Goal: Task Accomplishment & Management: Complete application form

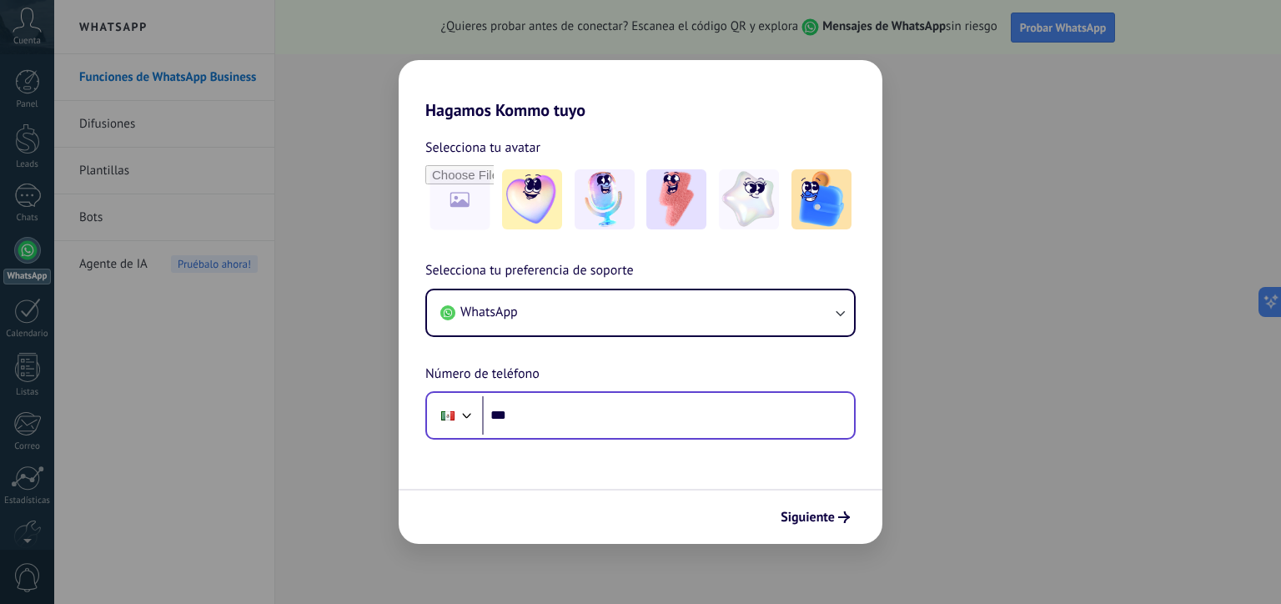
drag, startPoint x: 597, startPoint y: 437, endPoint x: 574, endPoint y: 416, distance: 30.7
click at [574, 416] on div "Phone ***" at bounding box center [640, 415] width 430 height 48
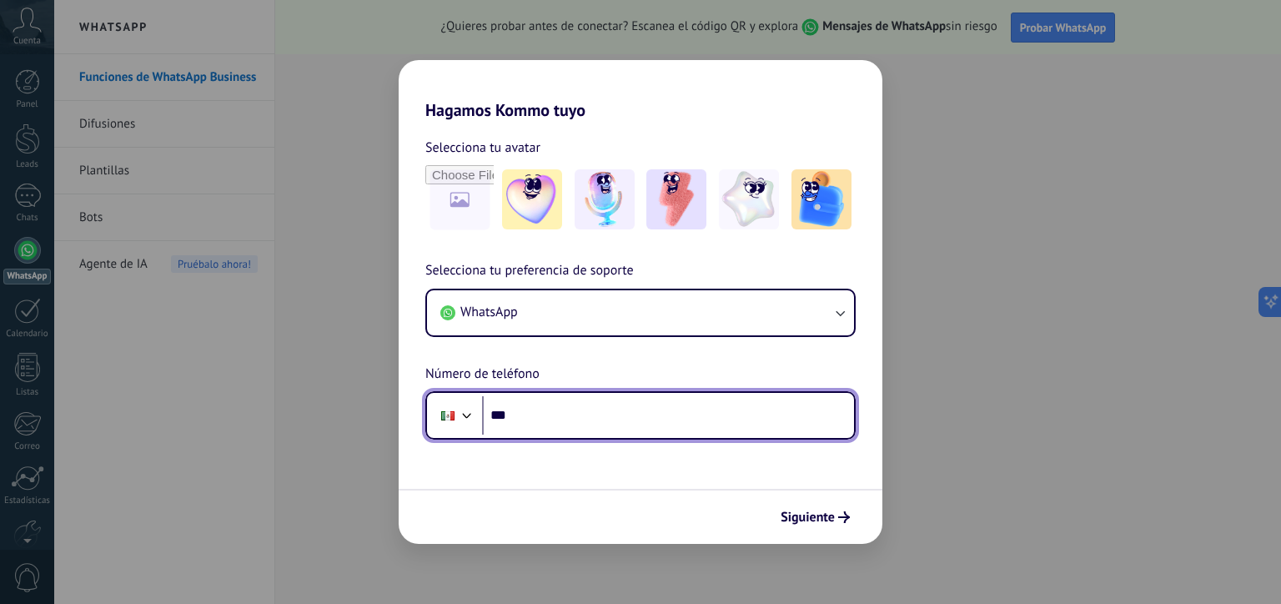
click at [574, 416] on input "***" at bounding box center [668, 415] width 372 height 38
type input "**********"
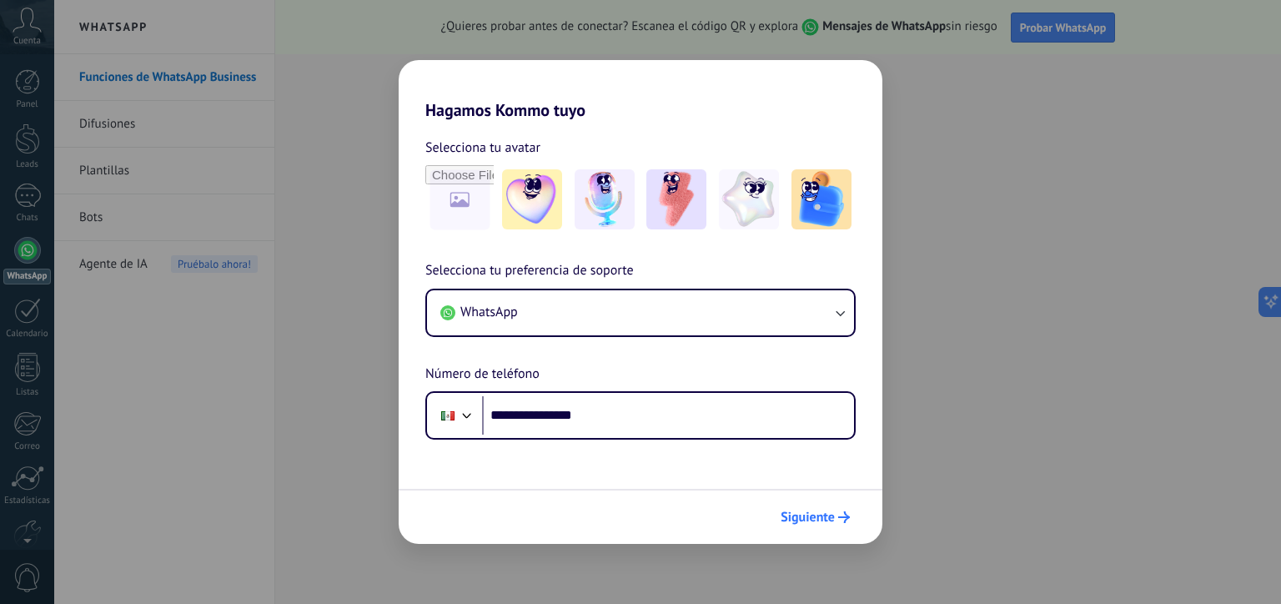
click at [844, 507] on button "Siguiente" at bounding box center [815, 517] width 84 height 28
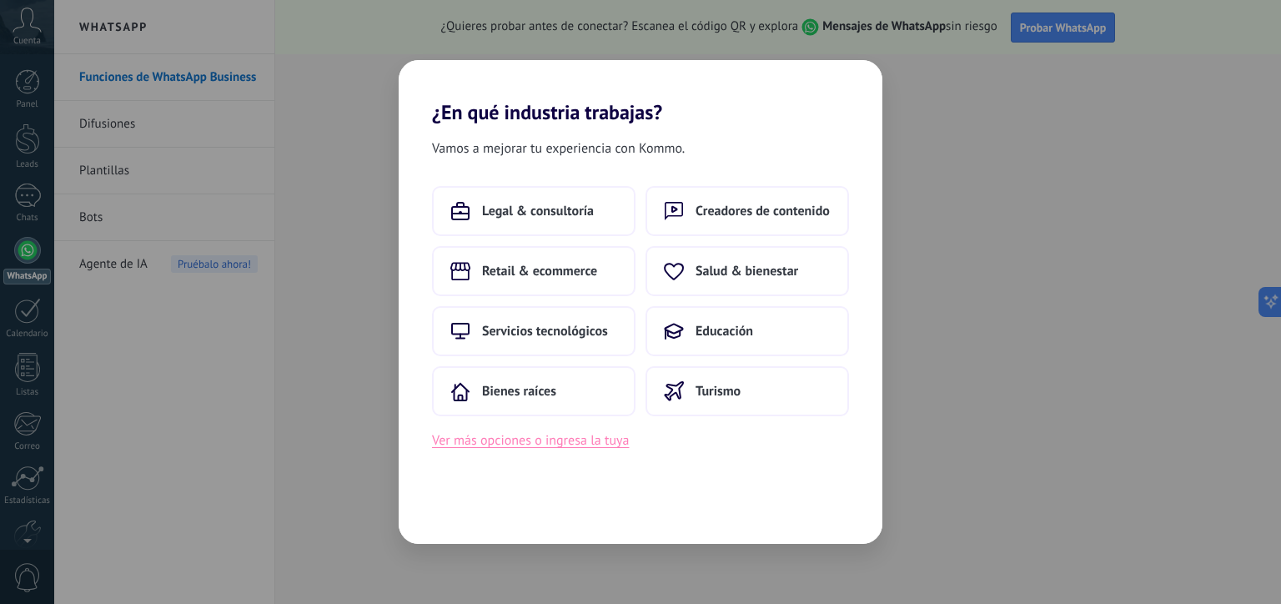
click at [535, 449] on button "Ver más opciones o ingresa la tuya" at bounding box center [530, 440] width 197 height 22
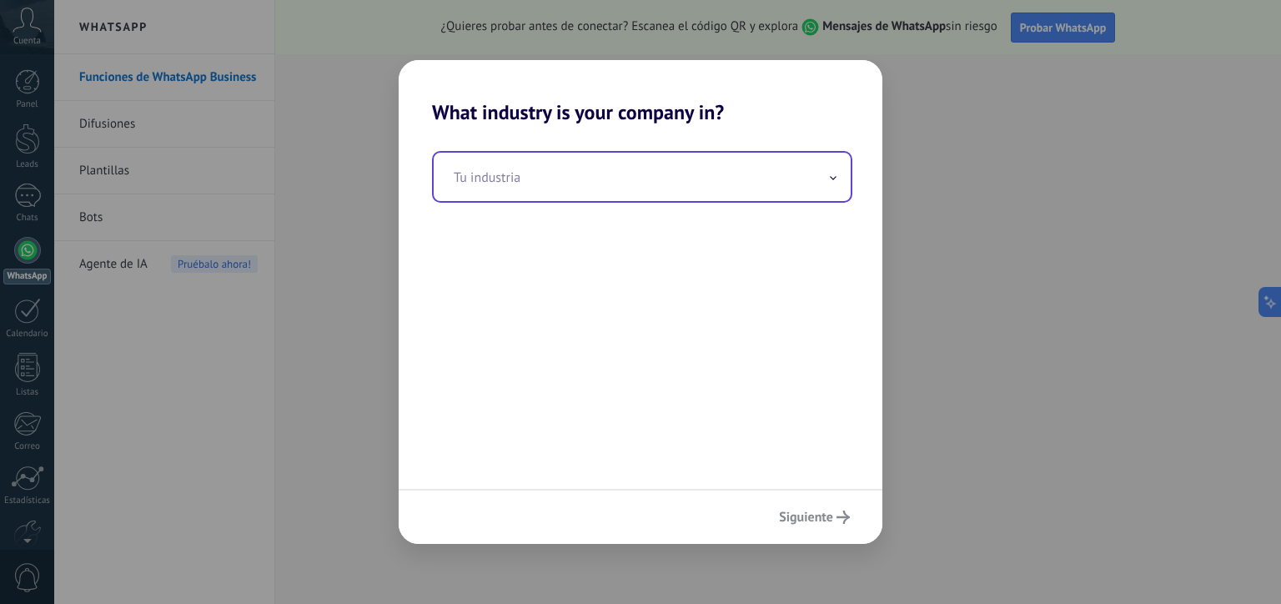
click at [632, 184] on input "text" at bounding box center [642, 177] width 417 height 48
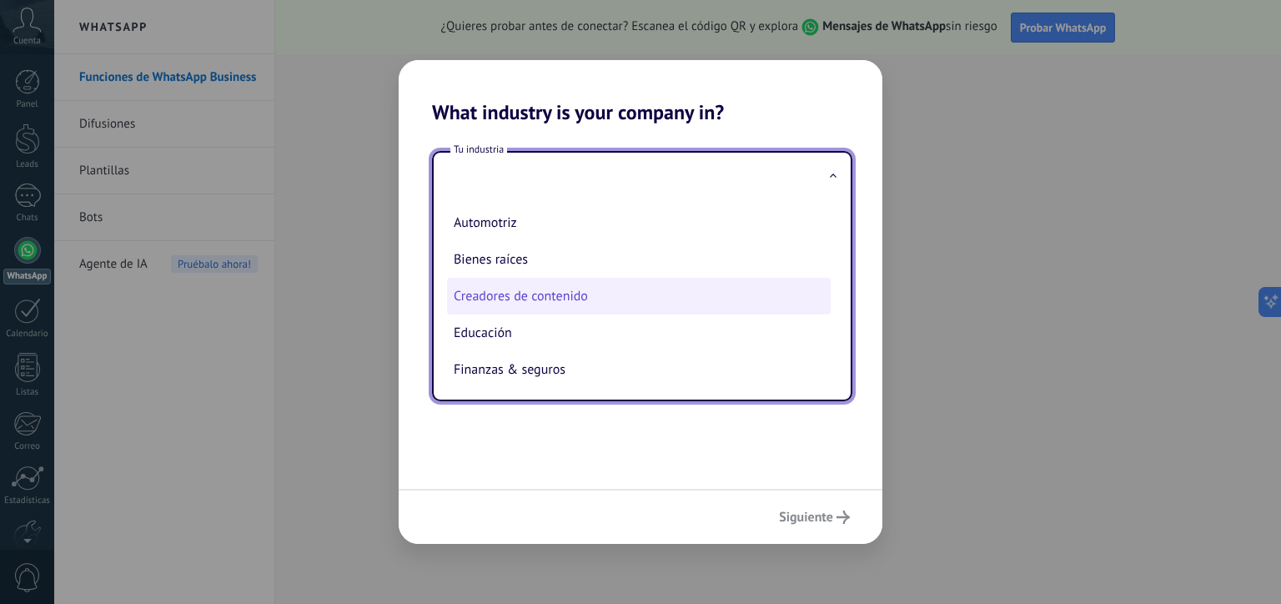
click at [541, 306] on li "Creadores de contenido" at bounding box center [639, 296] width 384 height 37
type input "**********"
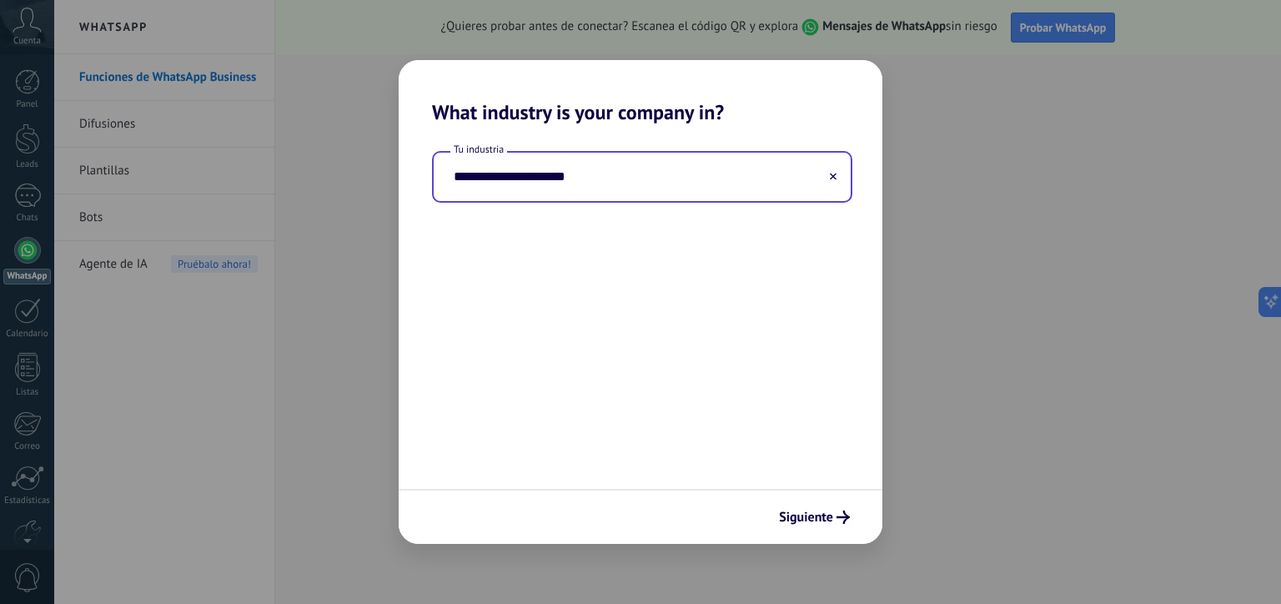
click at [720, 191] on input "**********" at bounding box center [642, 177] width 417 height 48
click at [832, 178] on use at bounding box center [833, 176] width 7 height 7
click at [778, 178] on input "text" at bounding box center [642, 177] width 417 height 48
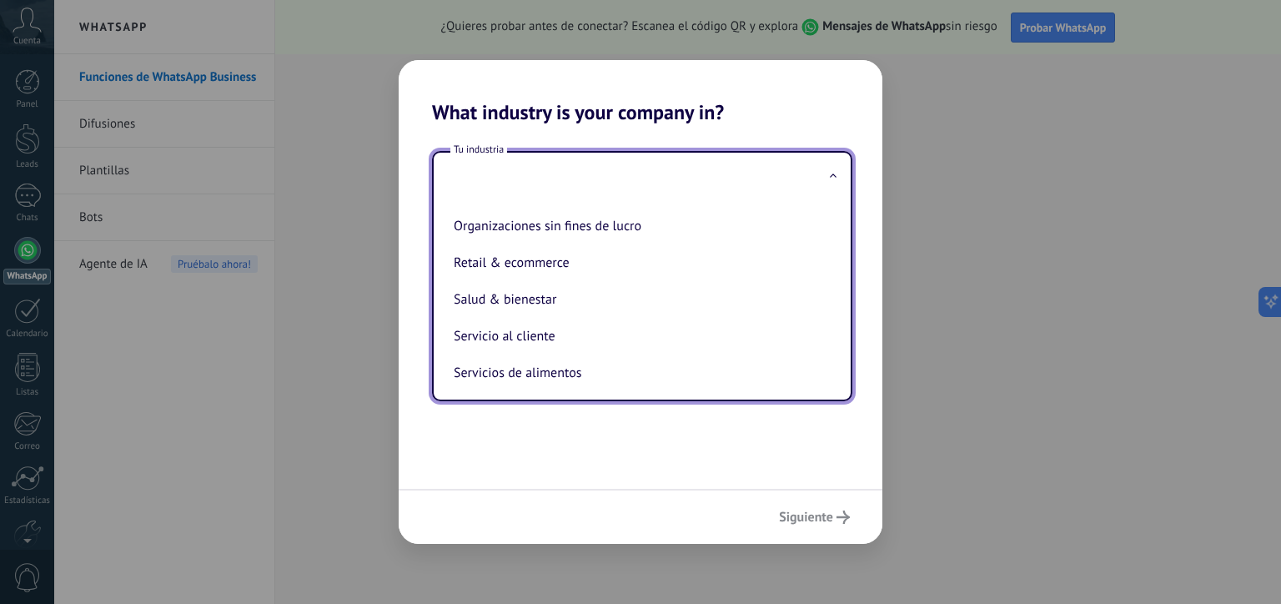
scroll to position [277, 0]
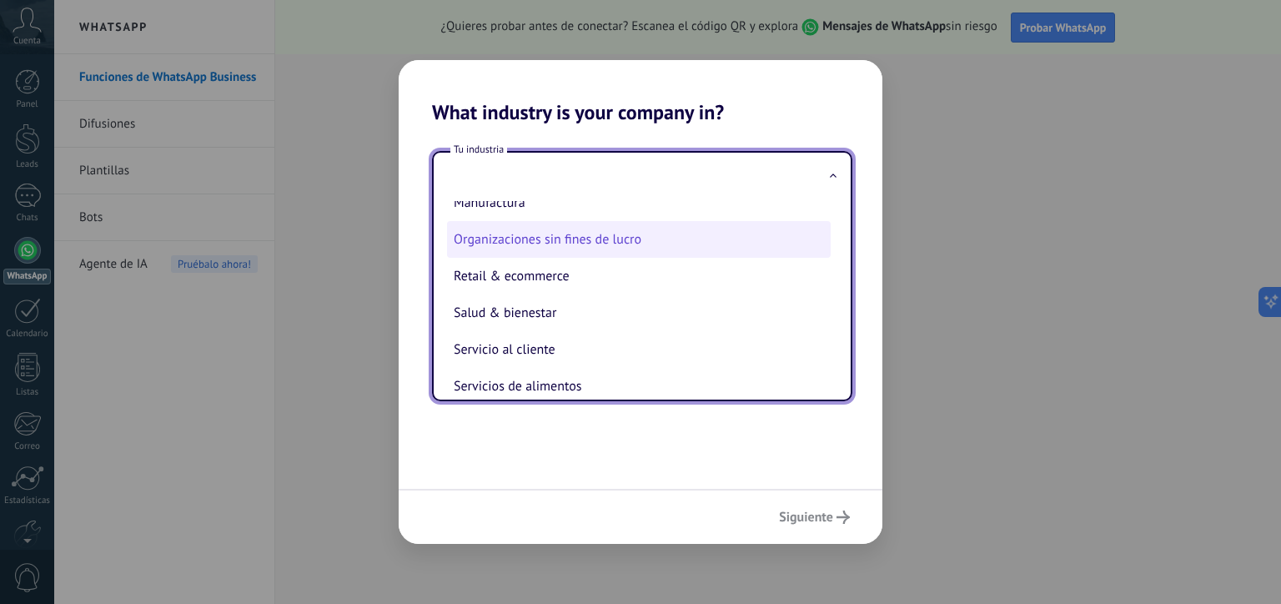
click at [509, 244] on li "Organizaciones sin fines de lucro" at bounding box center [639, 239] width 384 height 37
type input "**********"
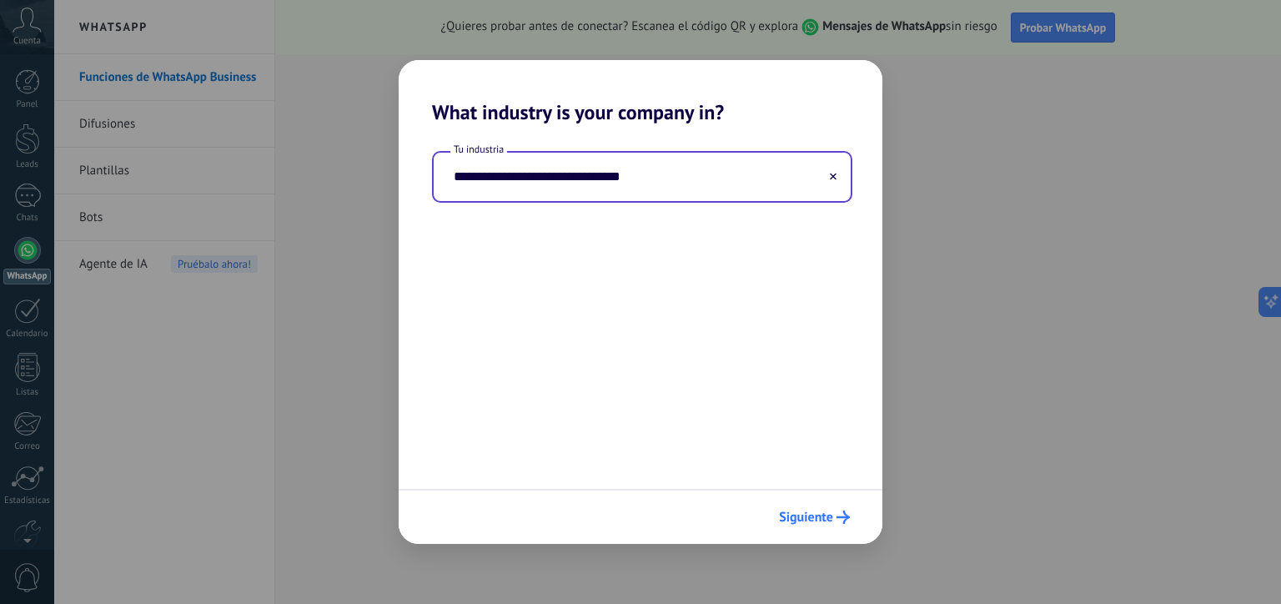
click at [812, 521] on span "Siguiente" at bounding box center [806, 517] width 54 height 12
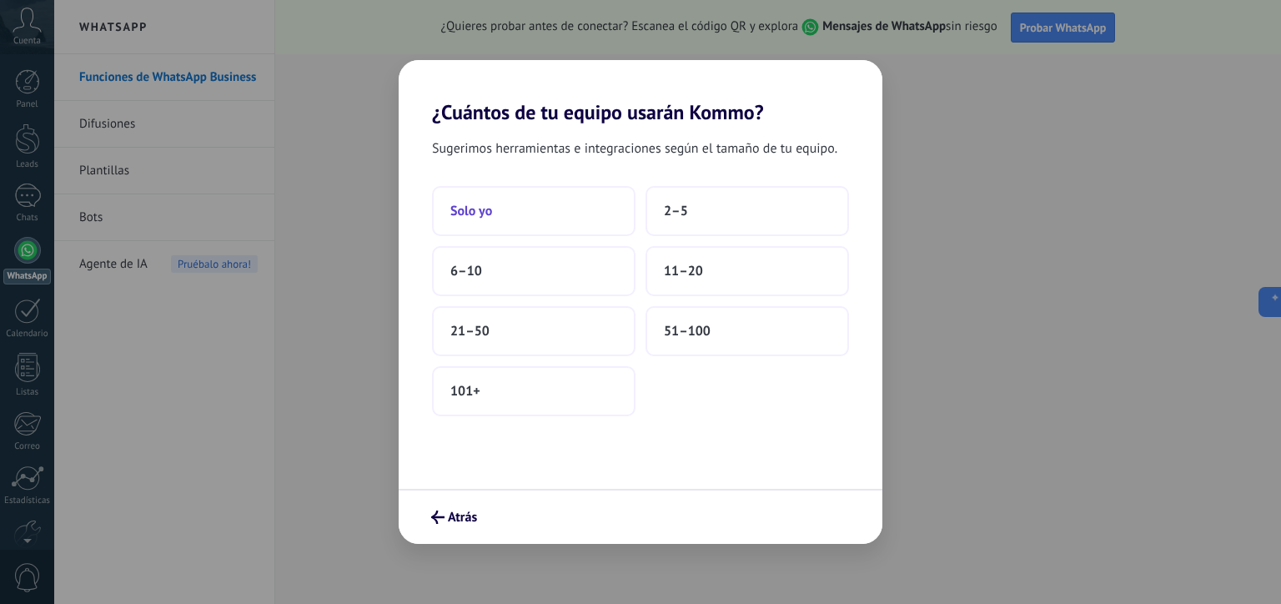
click at [524, 208] on button "Solo yo" at bounding box center [533, 211] width 203 height 50
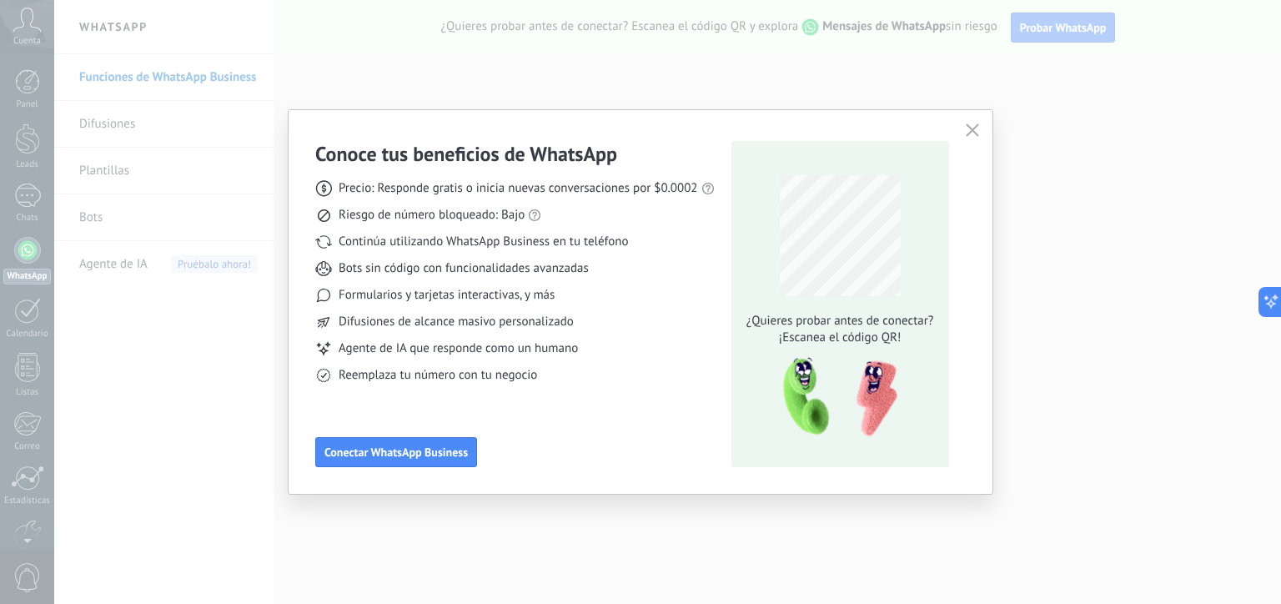
click at [970, 127] on icon "button" at bounding box center [972, 129] width 13 height 13
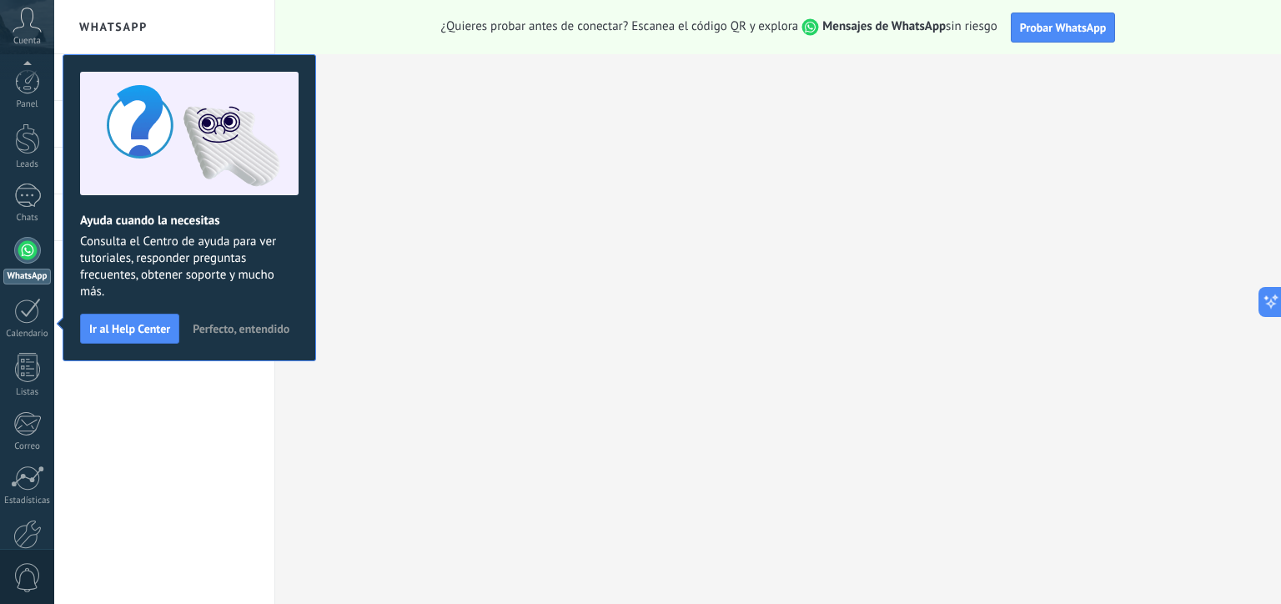
scroll to position [89, 0]
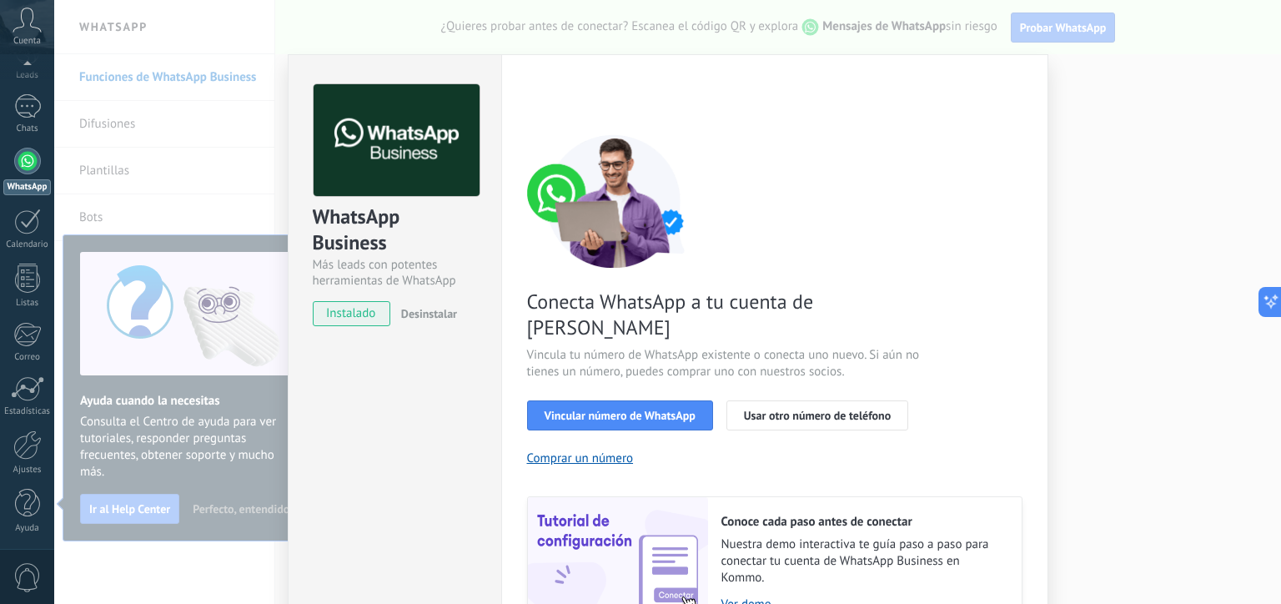
click at [1136, 268] on div "WhatsApp Business Más leads con potentes herramientas de WhatsApp instalado Des…" at bounding box center [667, 302] width 1227 height 604
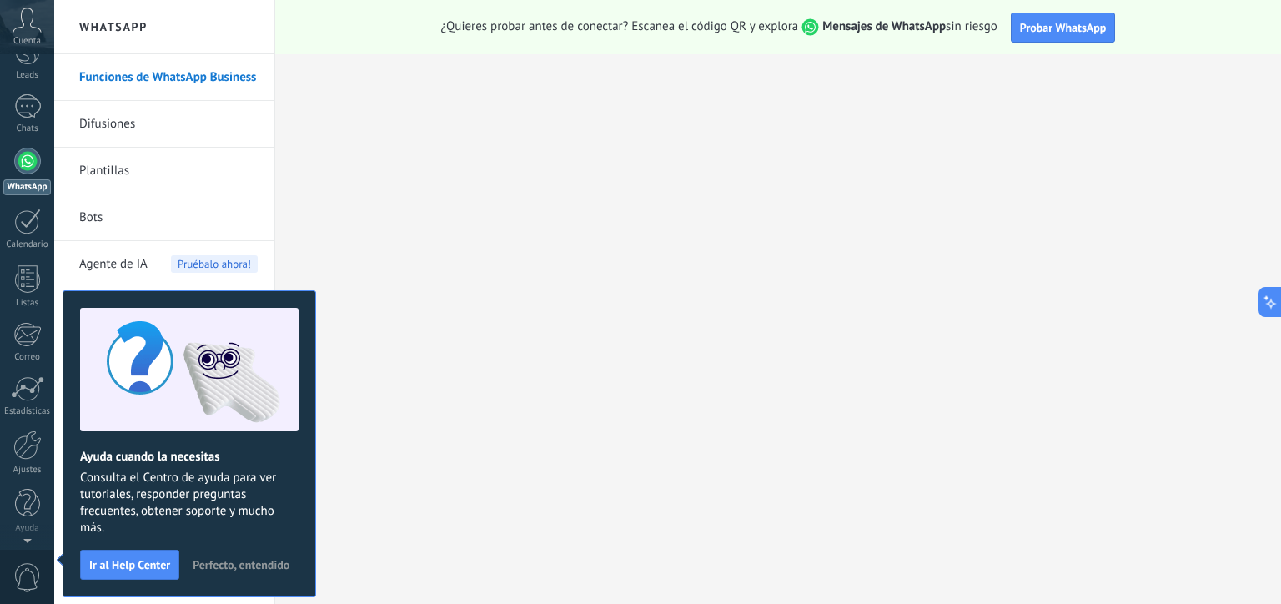
scroll to position [0, 0]
click at [103, 162] on link "Plantillas" at bounding box center [168, 171] width 178 height 47
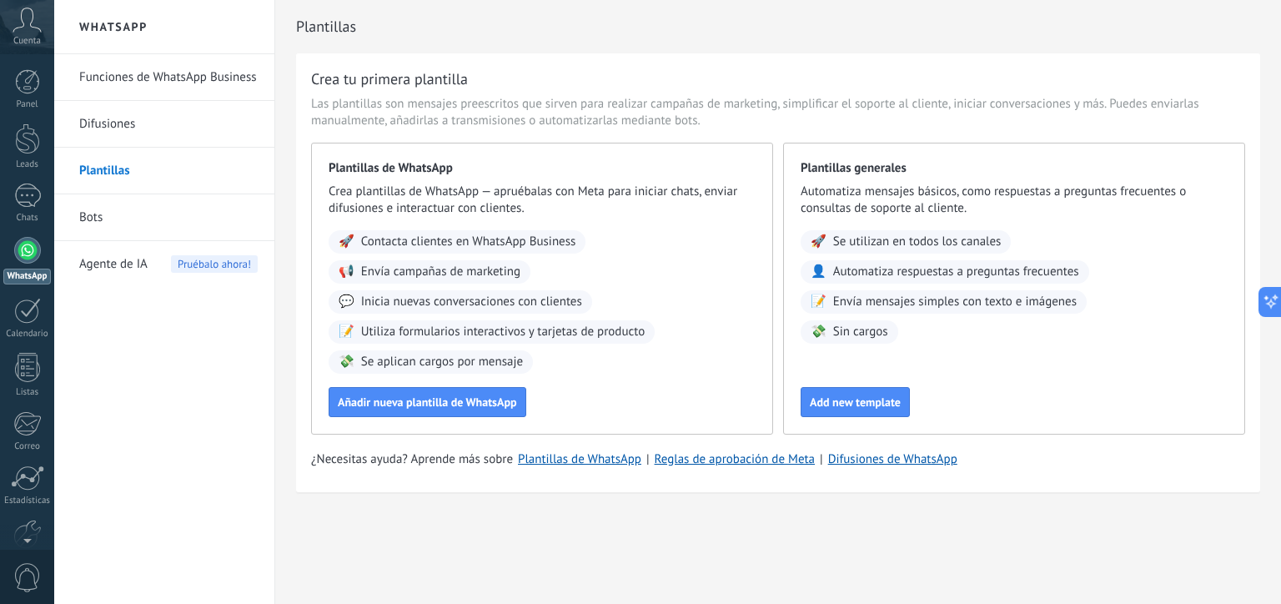
click at [884, 299] on span "Envía mensajes simples con texto e imágenes" at bounding box center [954, 302] width 243 height 17
click at [832, 414] on button "Add new template" at bounding box center [854, 402] width 109 height 30
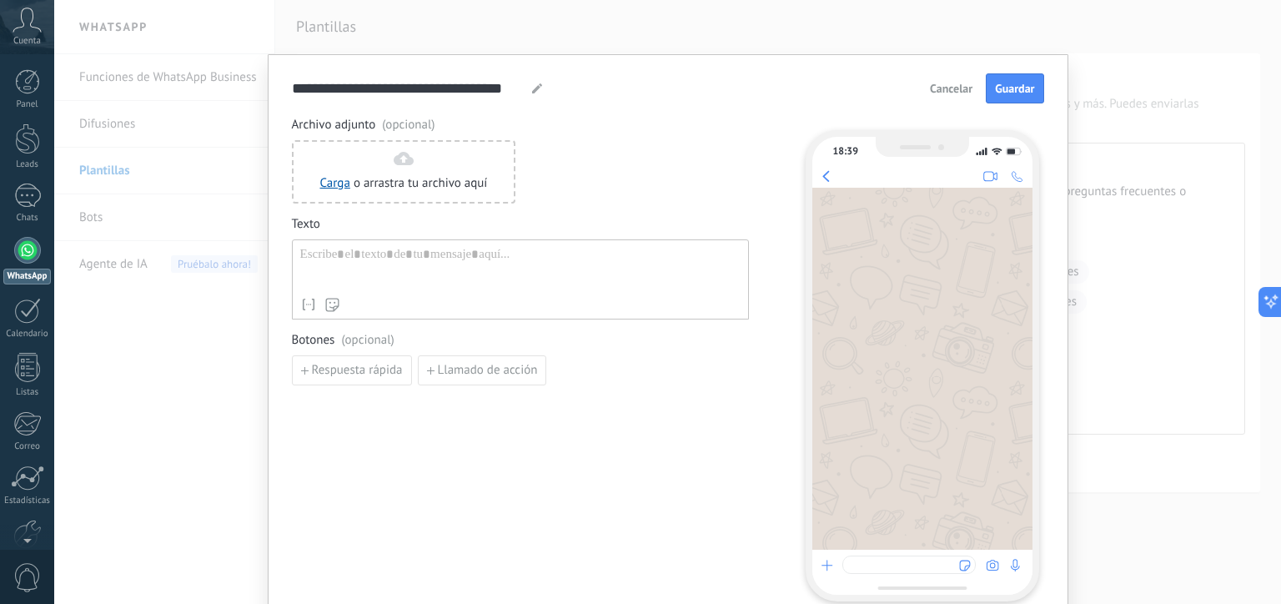
click at [369, 253] on div at bounding box center [520, 268] width 440 height 43
click at [417, 257] on div at bounding box center [520, 268] width 440 height 43
click at [394, 454] on div "Archivo adjunto (opcional) Carga o arrastra tu archivo aquí Arrastra aquí Texto…" at bounding box center [520, 359] width 457 height 484
click at [429, 369] on icon "button" at bounding box center [431, 371] width 8 height 8
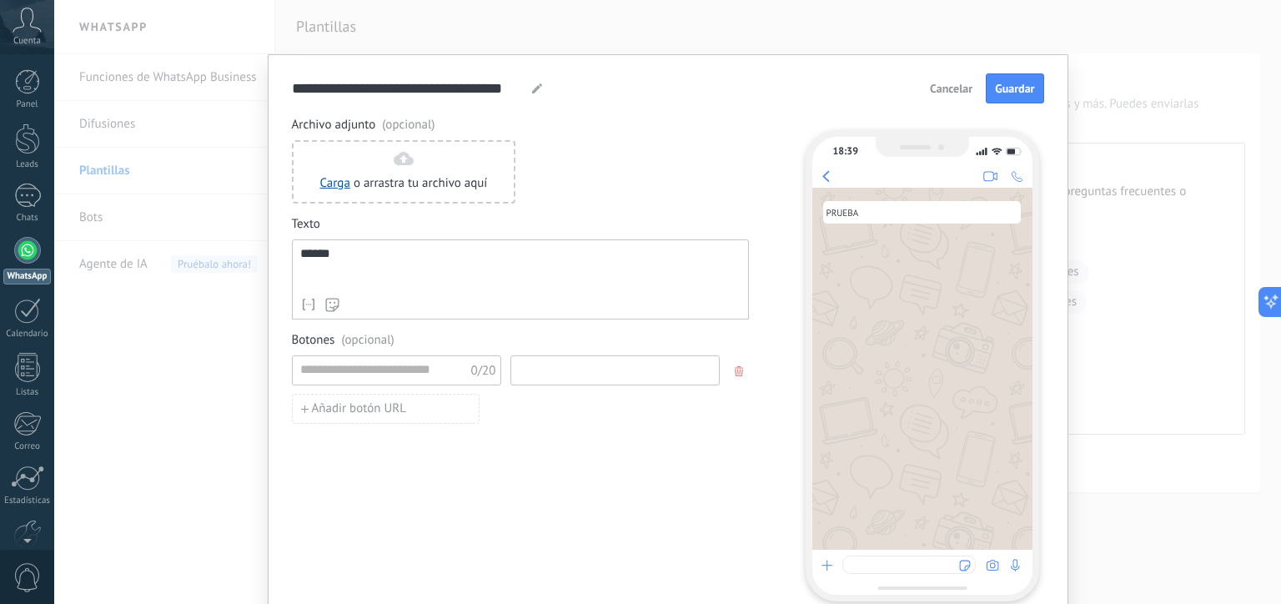
click at [584, 361] on input at bounding box center [615, 369] width 208 height 27
type input "*"
type input "**********"
click at [559, 502] on div "Archivo adjunto (opcional) Carga o arrastra tu archivo aquí Arrastra aquí Texto…" at bounding box center [520, 359] width 457 height 484
click at [387, 374] on input at bounding box center [382, 369] width 178 height 27
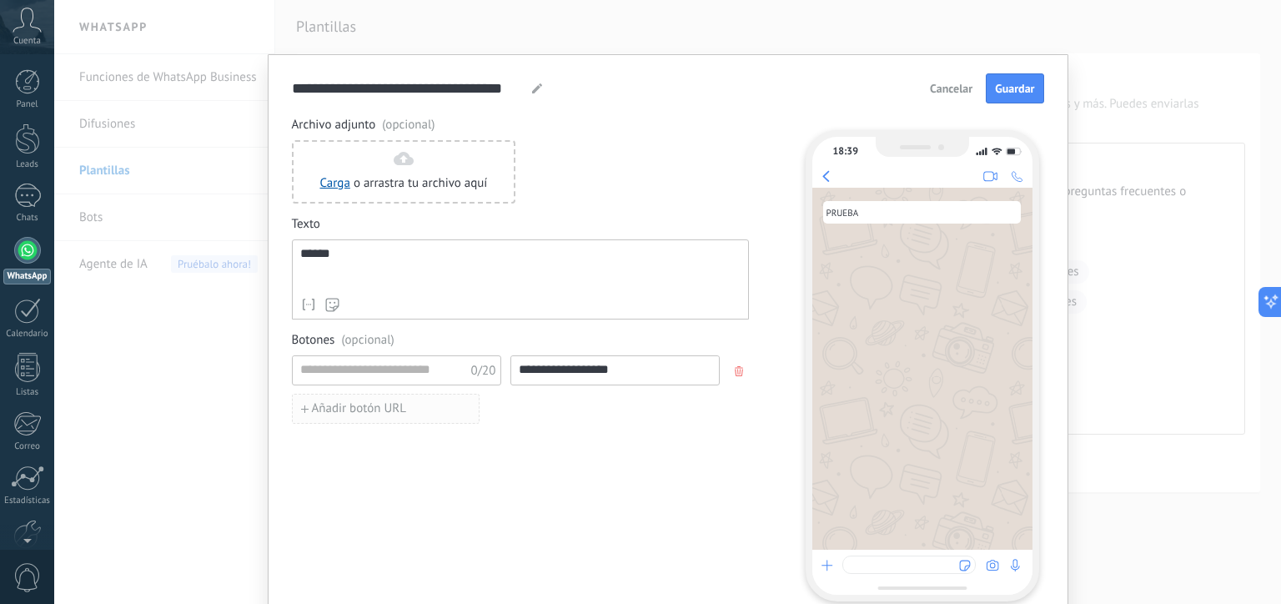
click at [394, 411] on span "Añadir botón URL" at bounding box center [359, 409] width 94 height 12
click at [730, 409] on button "button" at bounding box center [740, 409] width 27 height 25
click at [407, 371] on input at bounding box center [382, 369] width 178 height 27
type input "*"
type input "**********"
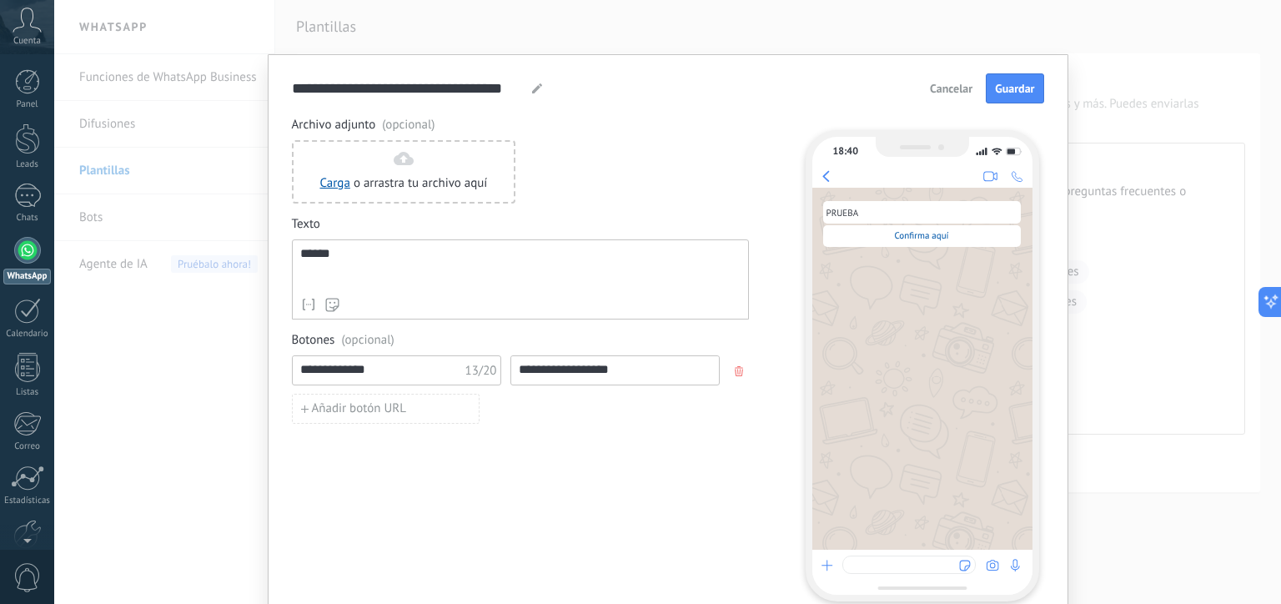
click at [500, 434] on div "Archivo adjunto (opcional) Carga o arrastra tu archivo aquí Arrastra aquí Texto…" at bounding box center [520, 359] width 457 height 484
click at [1017, 88] on span "Guardar" at bounding box center [1014, 89] width 39 height 12
click at [511, 371] on input "**********" at bounding box center [615, 369] width 208 height 27
drag, startPoint x: 634, startPoint y: 371, endPoint x: 354, endPoint y: 349, distance: 281.1
click at [354, 349] on div "**********" at bounding box center [520, 388] width 457 height 112
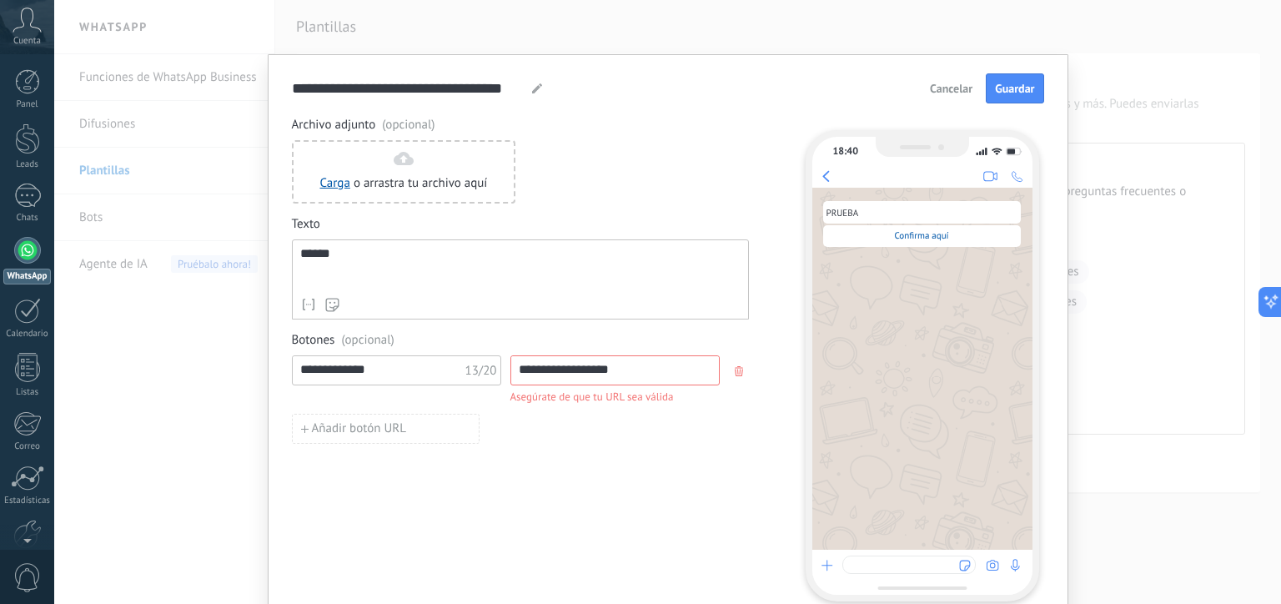
paste input "*********"
type input "**********"
click at [764, 429] on div "Archivo adjunto (opcional) Carga o arrastra tu archivo aquí Arrastra aquí Texto…" at bounding box center [665, 359] width 747 height 484
click at [995, 85] on span "Guardar" at bounding box center [1014, 89] width 39 height 12
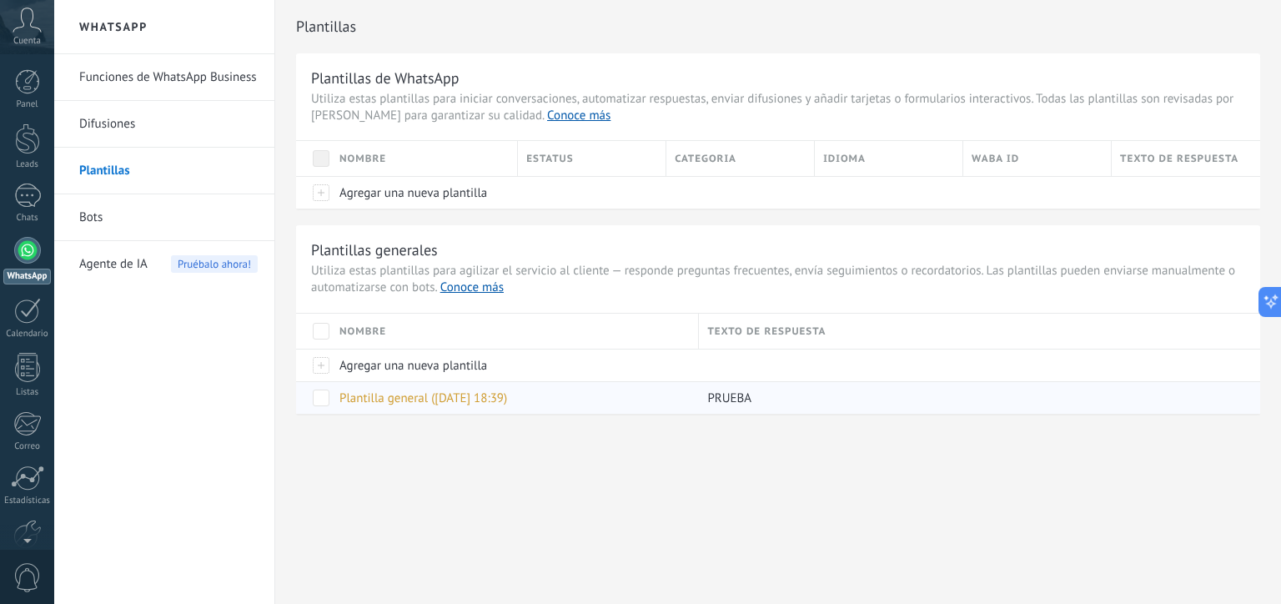
click at [321, 404] on span at bounding box center [321, 397] width 17 height 17
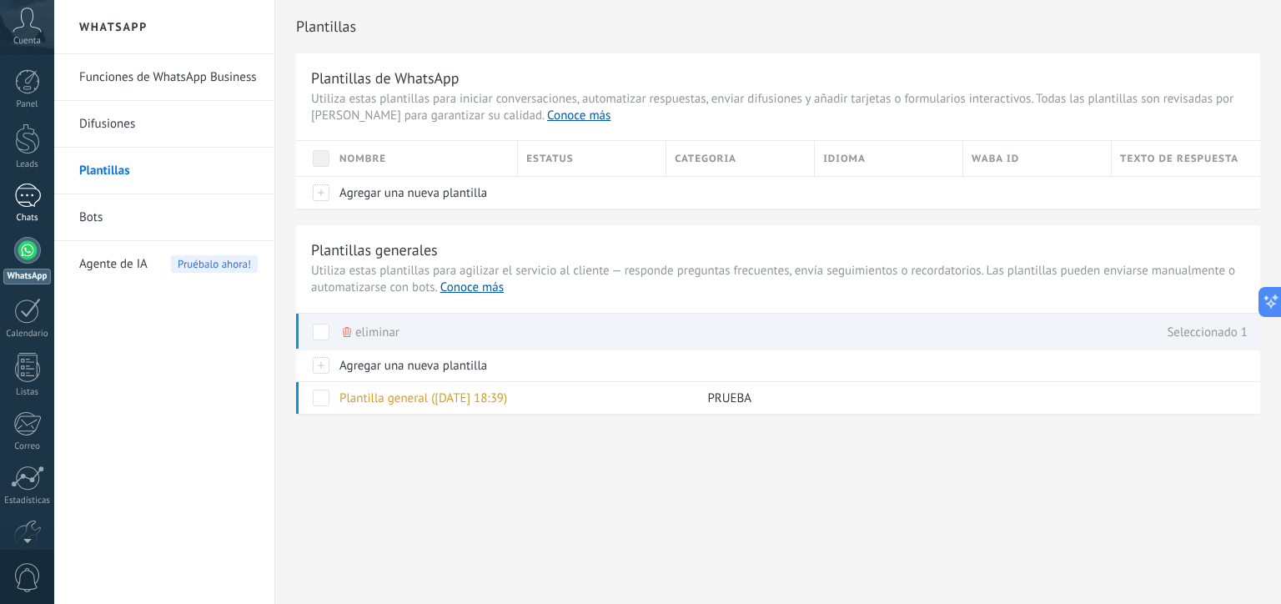
click at [30, 205] on div at bounding box center [27, 195] width 27 height 24
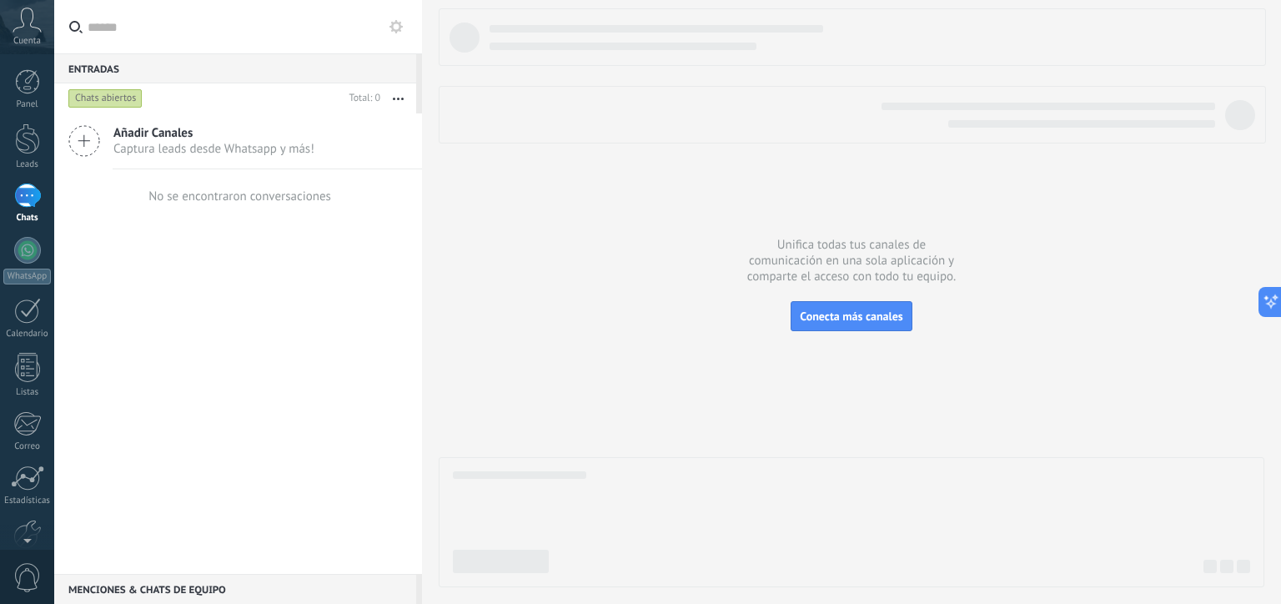
click at [128, 130] on span "Añadir Canales" at bounding box center [213, 133] width 201 height 16
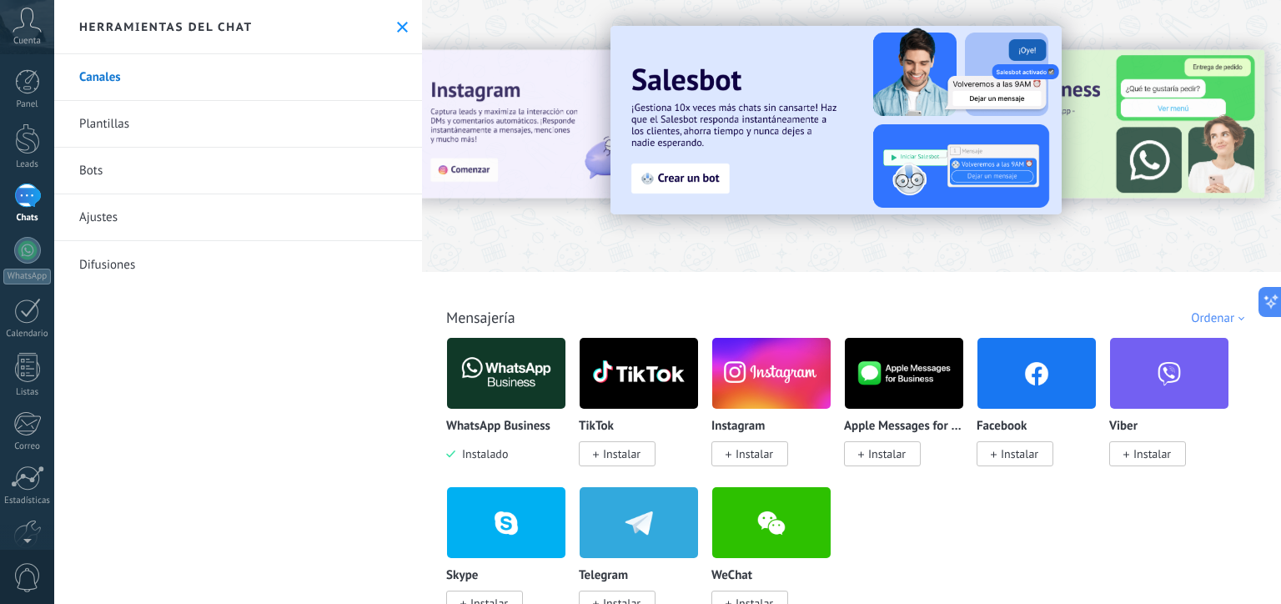
click at [230, 268] on link "Difusiones" at bounding box center [238, 264] width 368 height 47
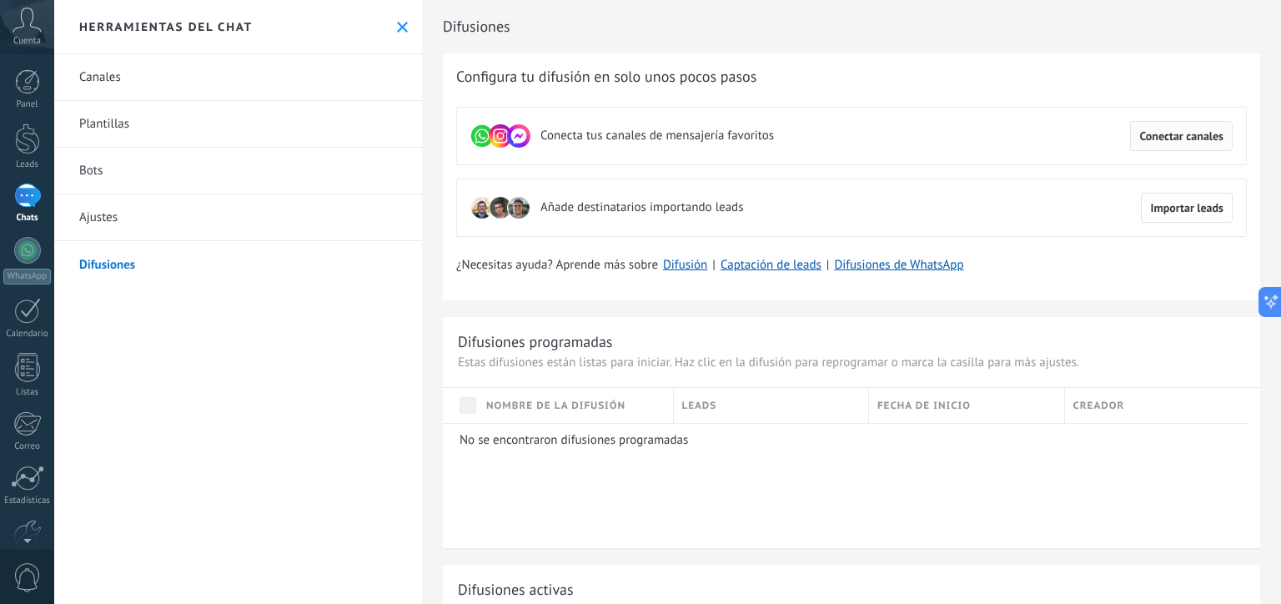
click at [1183, 136] on span "Conectar canales" at bounding box center [1181, 136] width 84 height 12
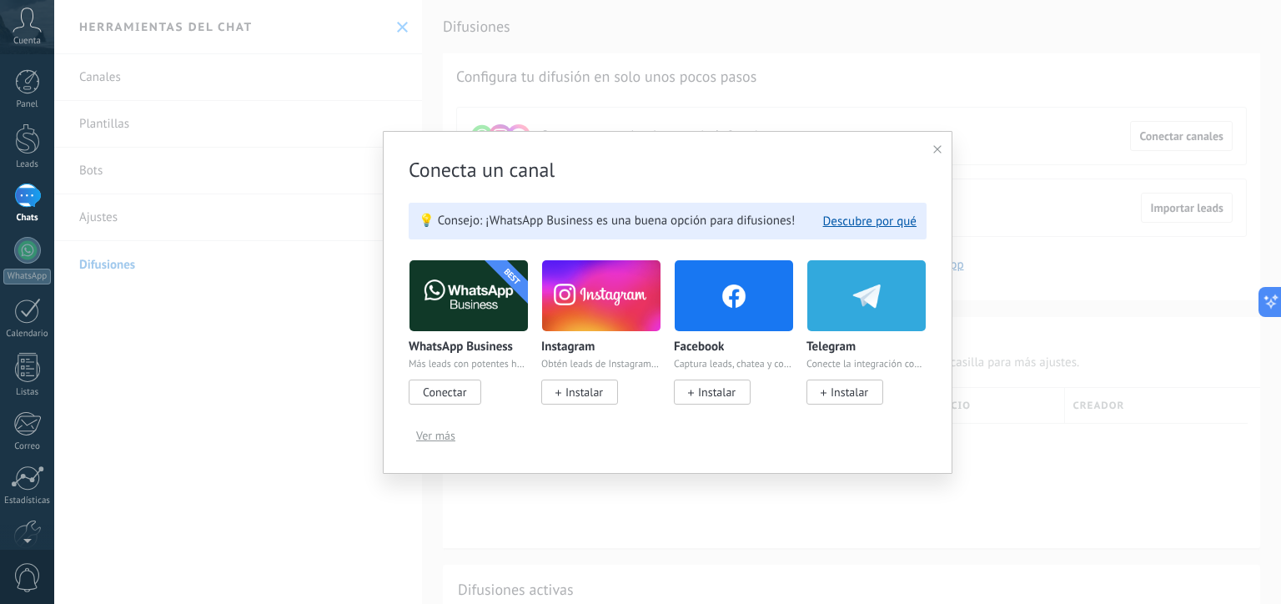
click at [428, 434] on span "Ver más" at bounding box center [435, 435] width 39 height 12
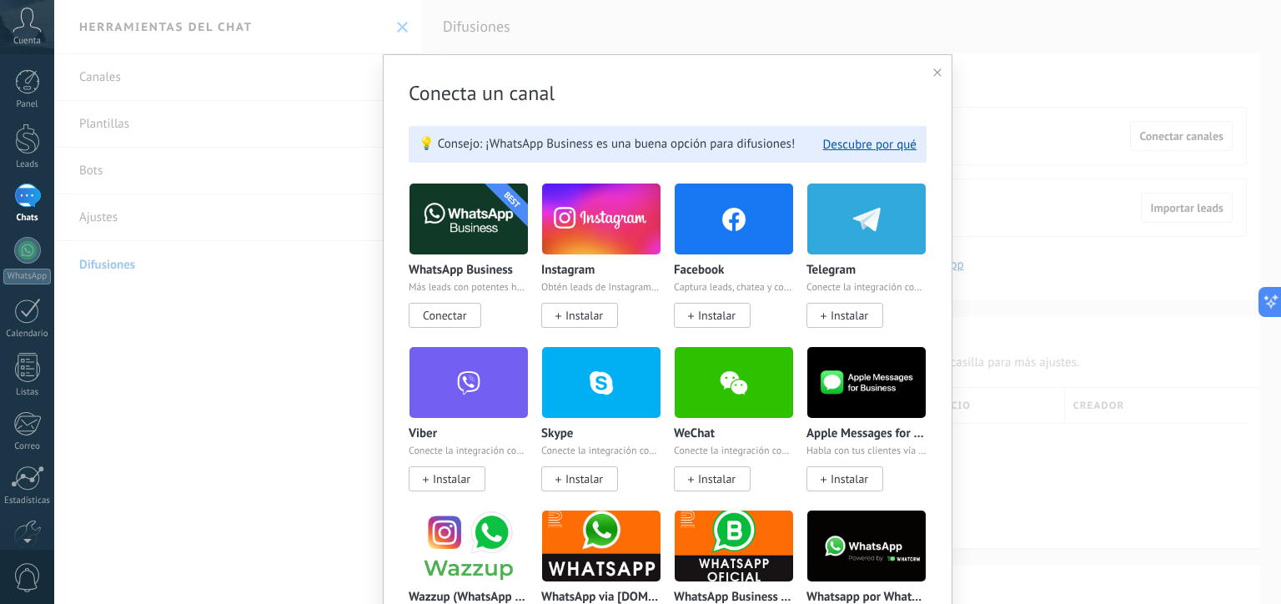
click at [877, 563] on img at bounding box center [866, 545] width 118 height 81
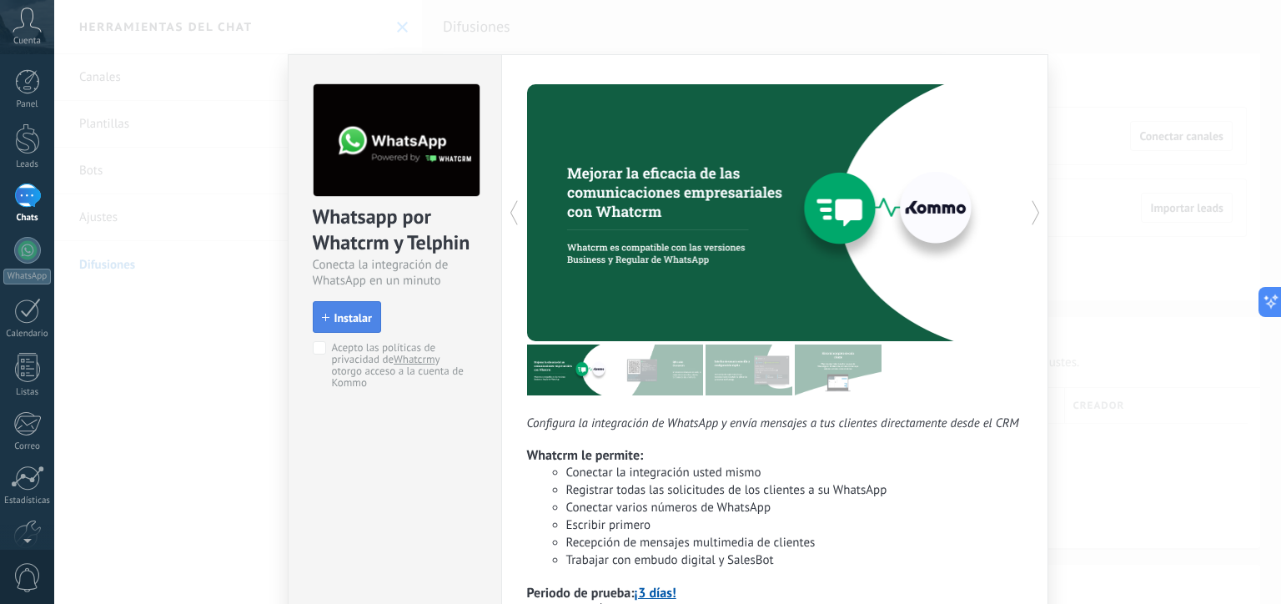
click at [362, 318] on span "Instalar" at bounding box center [353, 318] width 38 height 12
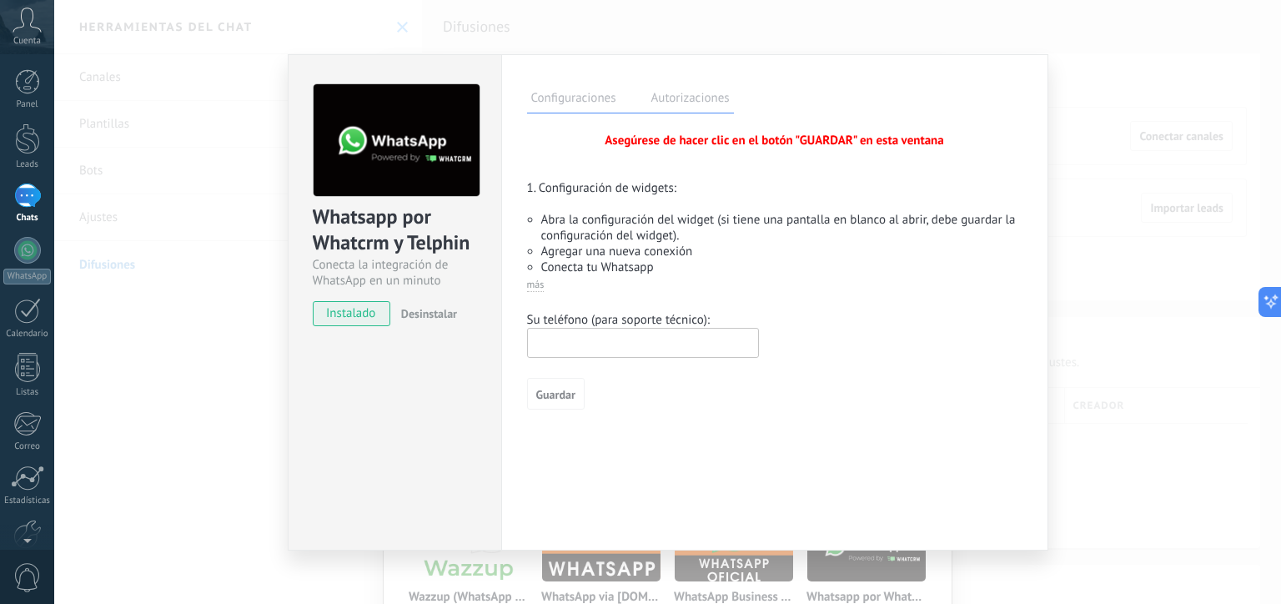
click at [570, 349] on input "text" at bounding box center [643, 343] width 232 height 30
type input "**********"
click at [563, 404] on button "Guardar" at bounding box center [556, 394] width 58 height 32
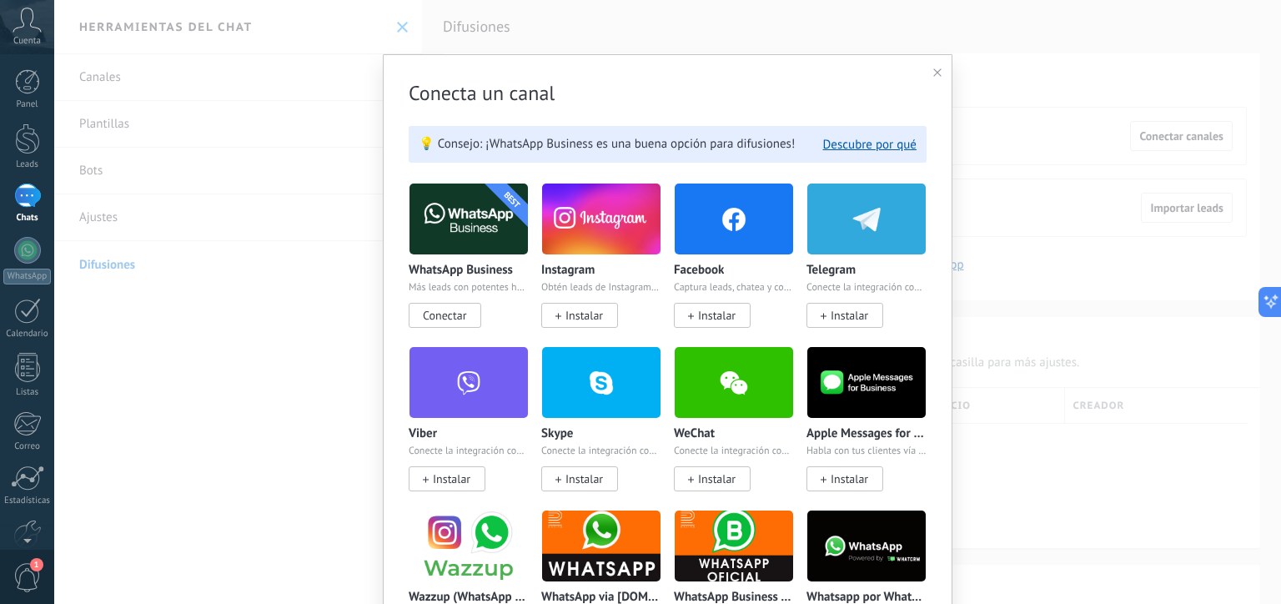
click at [934, 73] on use at bounding box center [937, 72] width 8 height 8
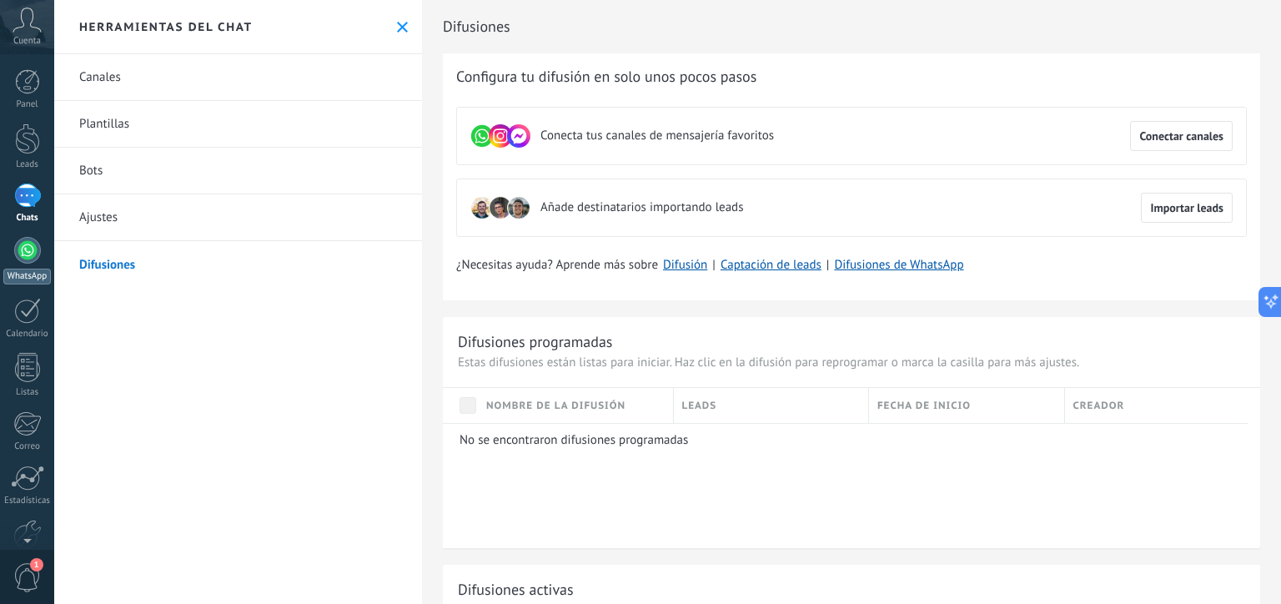
click at [34, 259] on div at bounding box center [27, 250] width 27 height 27
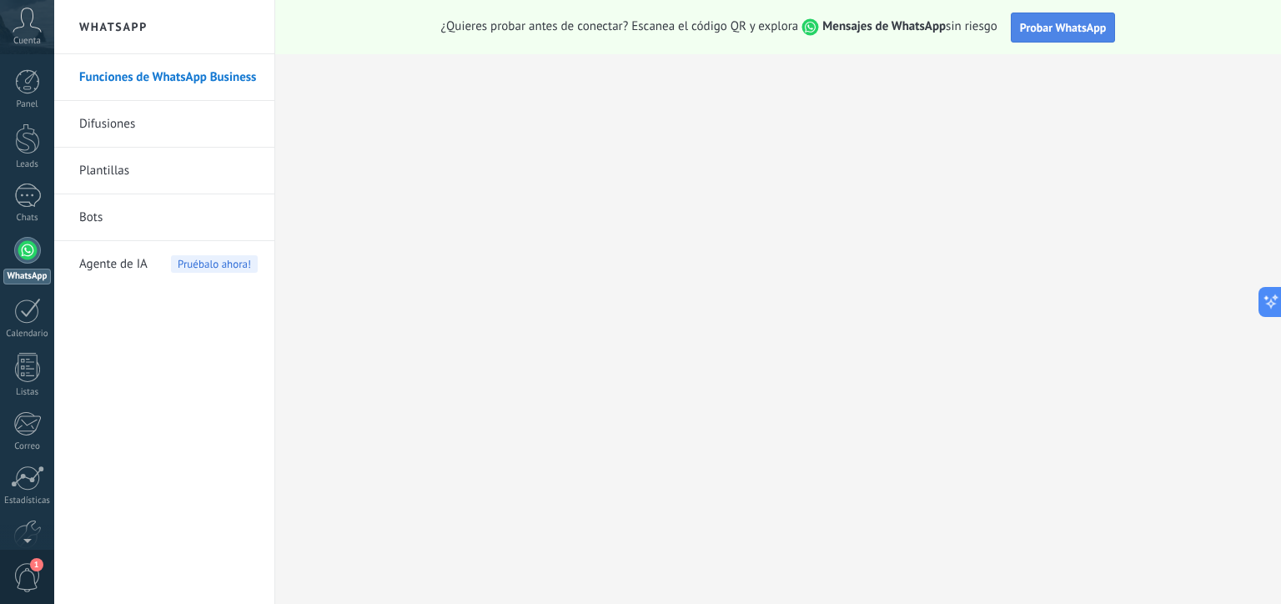
click at [1049, 26] on span "Probar WhatsApp" at bounding box center [1063, 27] width 87 height 15
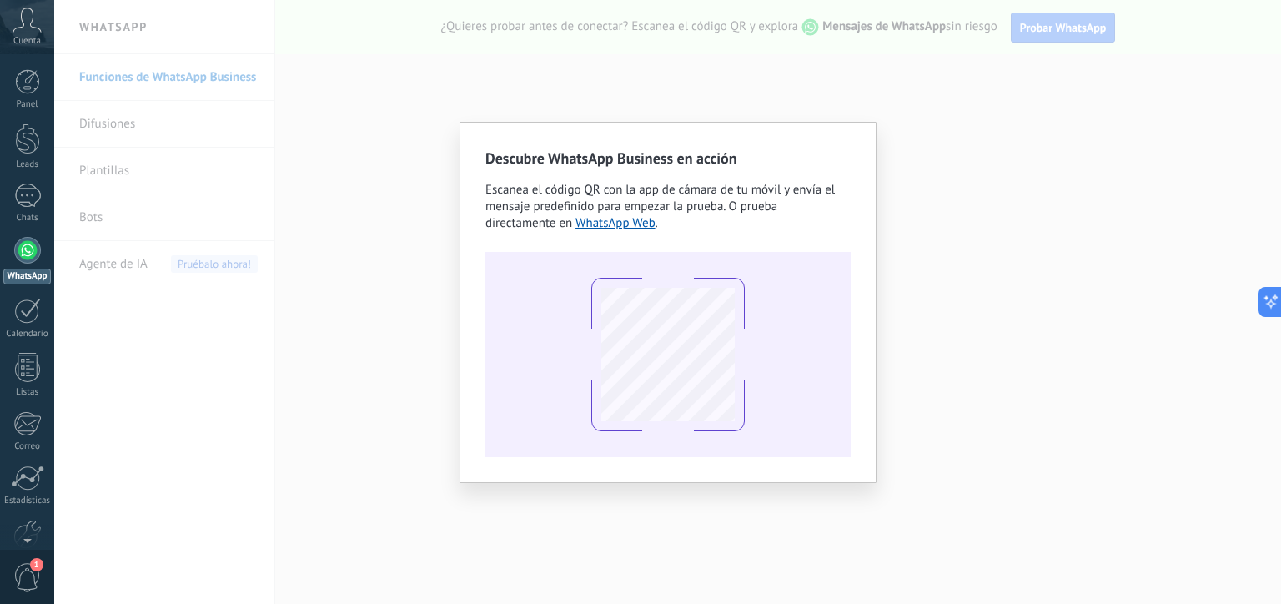
click at [707, 553] on div "Descubre WhatsApp Business en acción Escanea el código QR con la app [PERSON_NA…" at bounding box center [667, 302] width 1227 height 604
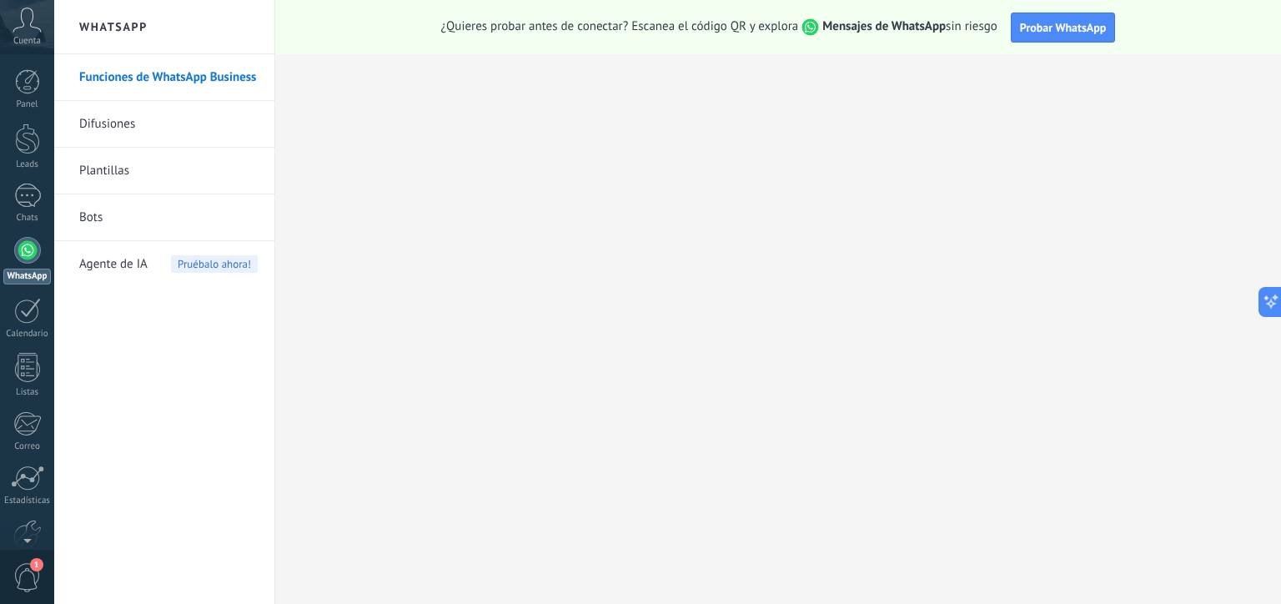
click at [113, 212] on link "Bots" at bounding box center [168, 217] width 178 height 47
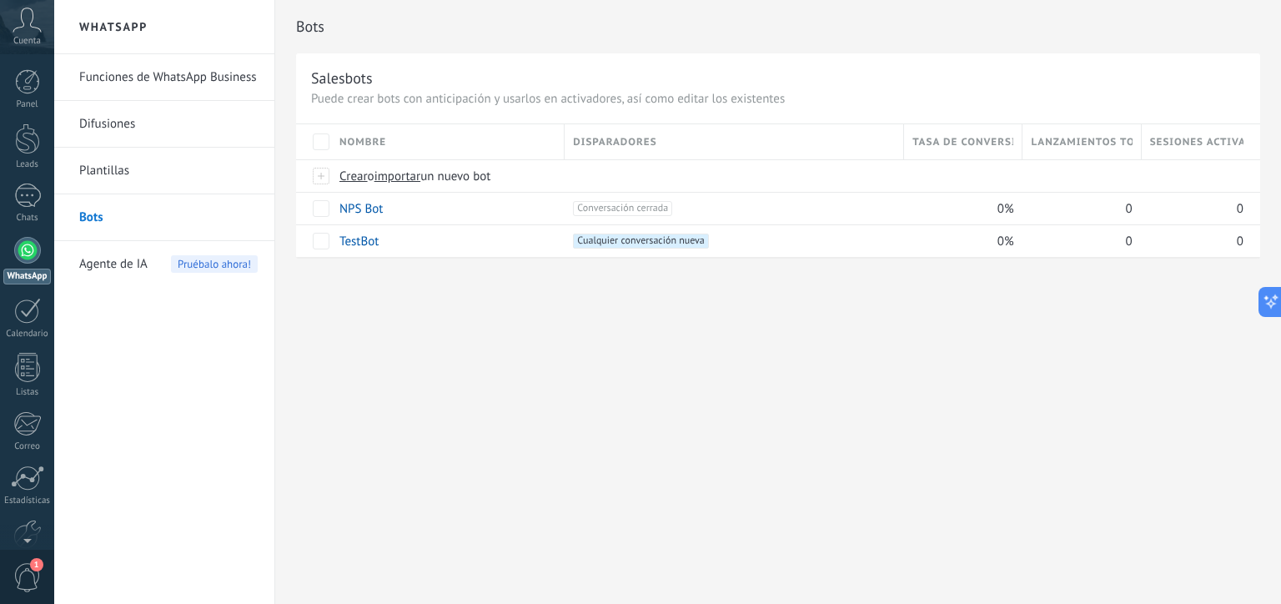
click at [123, 168] on link "Plantillas" at bounding box center [168, 171] width 178 height 47
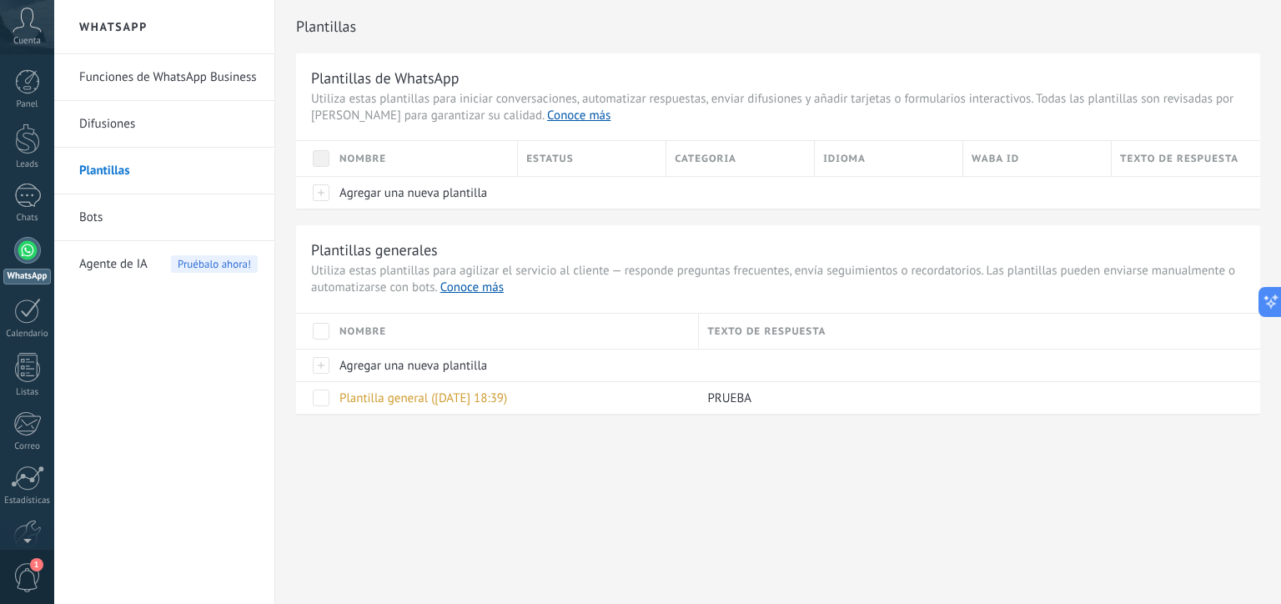
click at [157, 87] on link "Funciones de WhatsApp Business" at bounding box center [168, 77] width 178 height 47
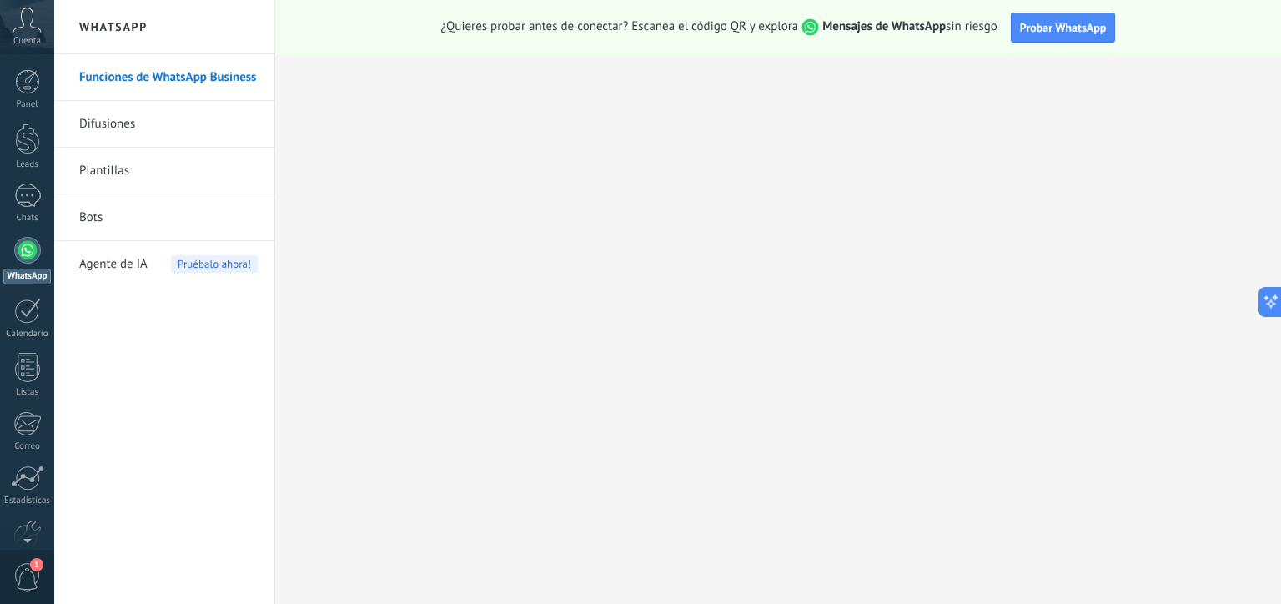
click at [145, 141] on link "Difusiones" at bounding box center [168, 124] width 178 height 47
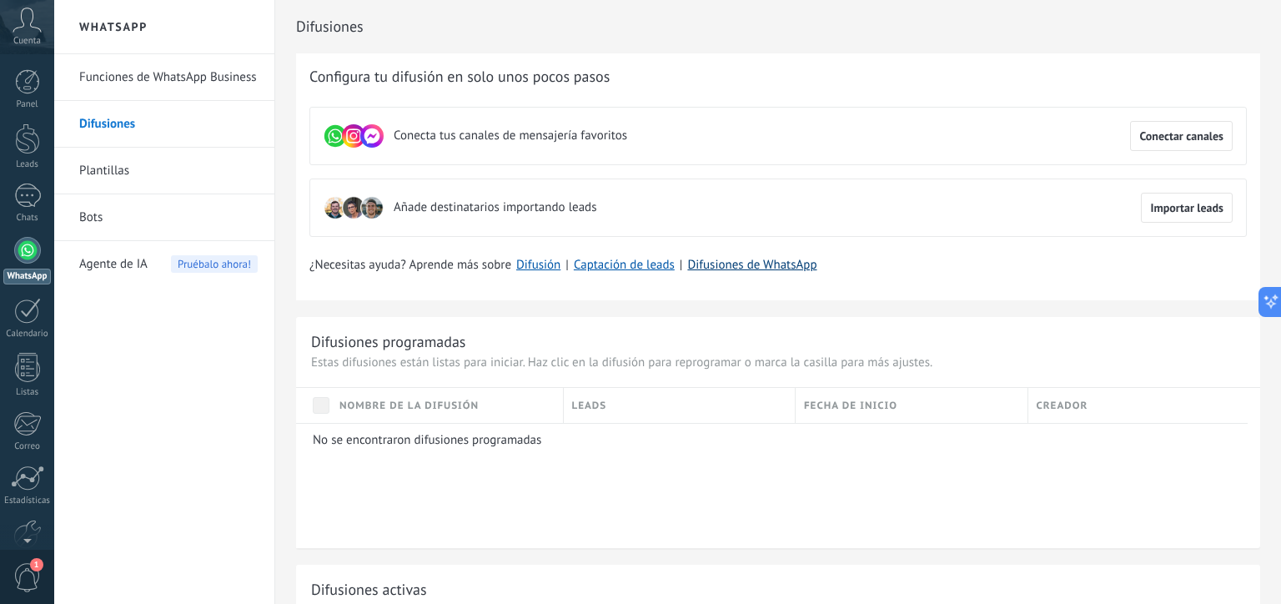
click at [740, 269] on link "Difusiones de WhatsApp" at bounding box center [751, 265] width 129 height 16
click at [1139, 141] on span "Conectar canales" at bounding box center [1181, 136] width 84 height 12
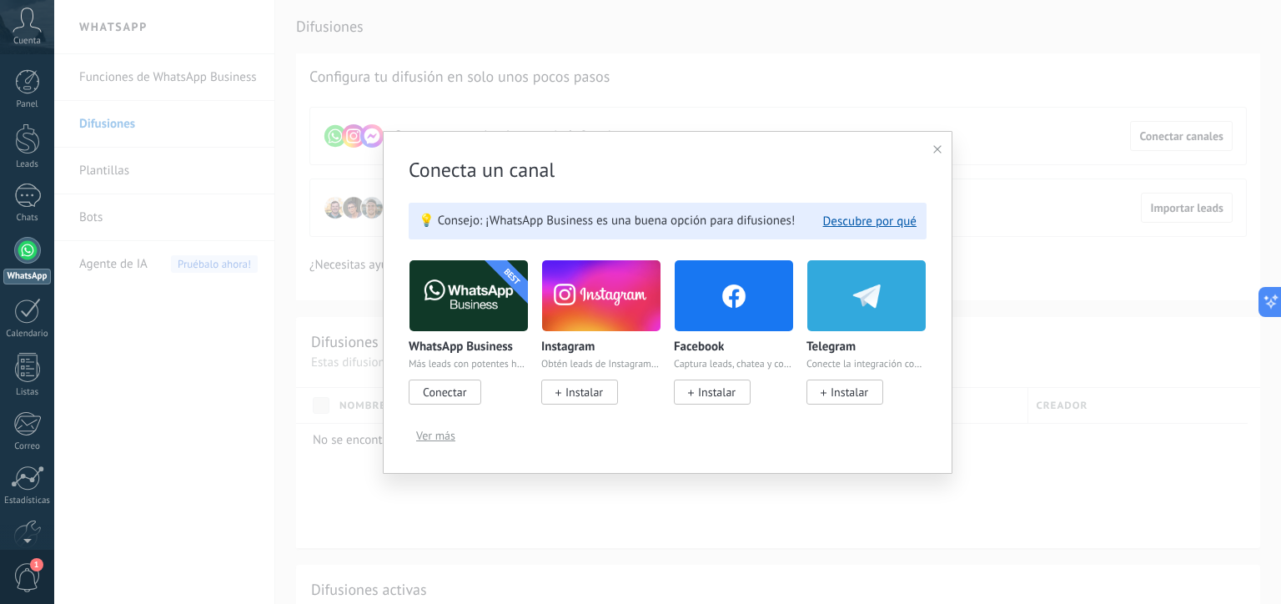
click at [438, 431] on span "Ver más" at bounding box center [435, 435] width 39 height 12
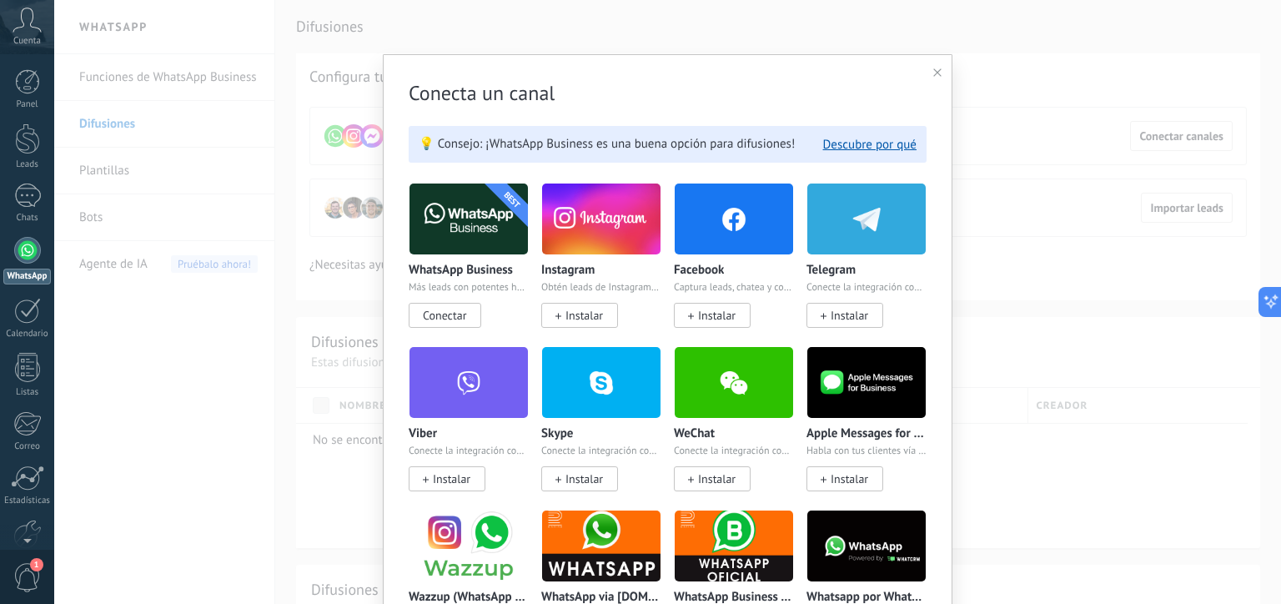
click at [911, 569] on img at bounding box center [866, 545] width 118 height 81
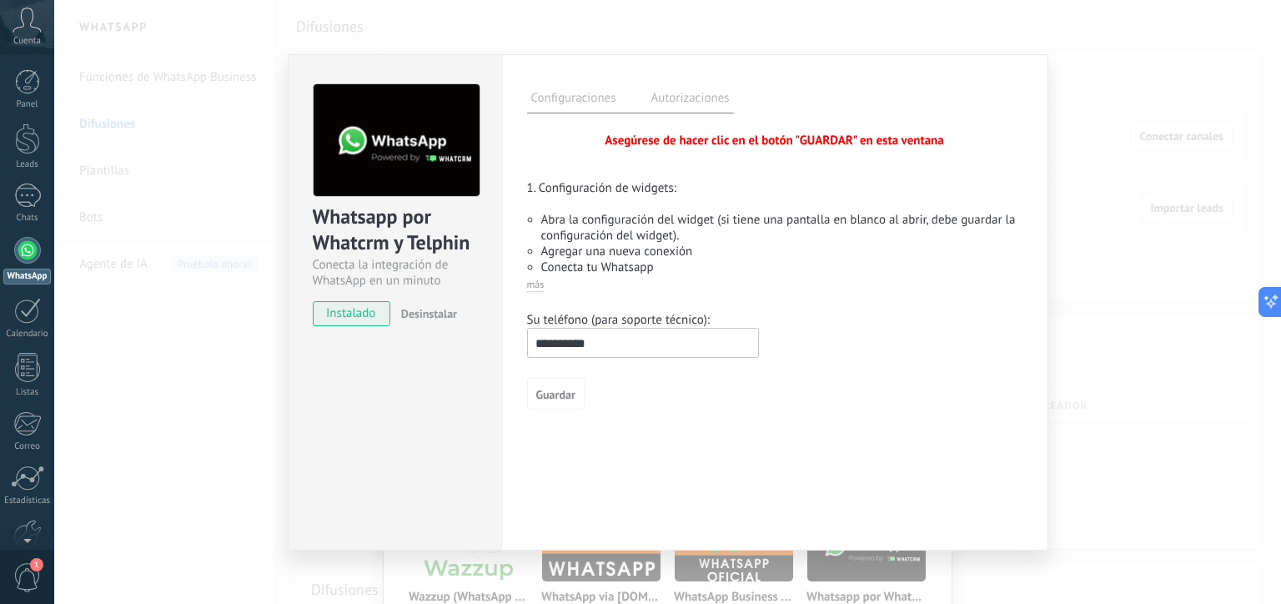
click at [641, 342] on input "**********" at bounding box center [643, 343] width 232 height 30
click at [541, 394] on span "Guardar" at bounding box center [555, 395] width 39 height 12
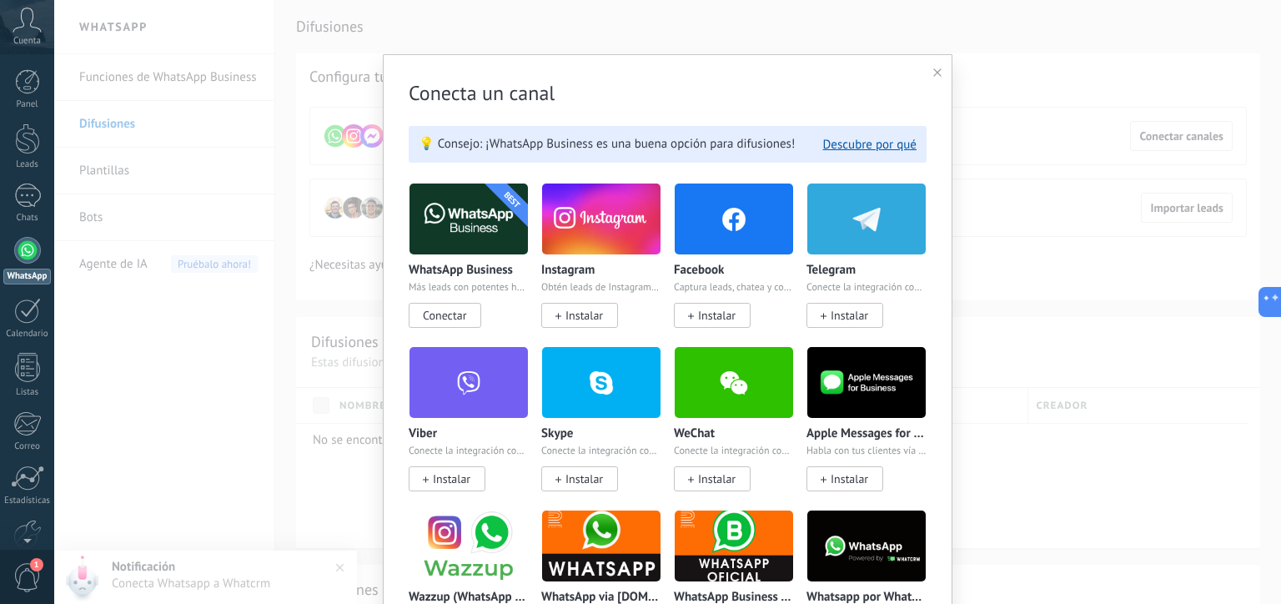
click at [901, 562] on img at bounding box center [866, 545] width 118 height 81
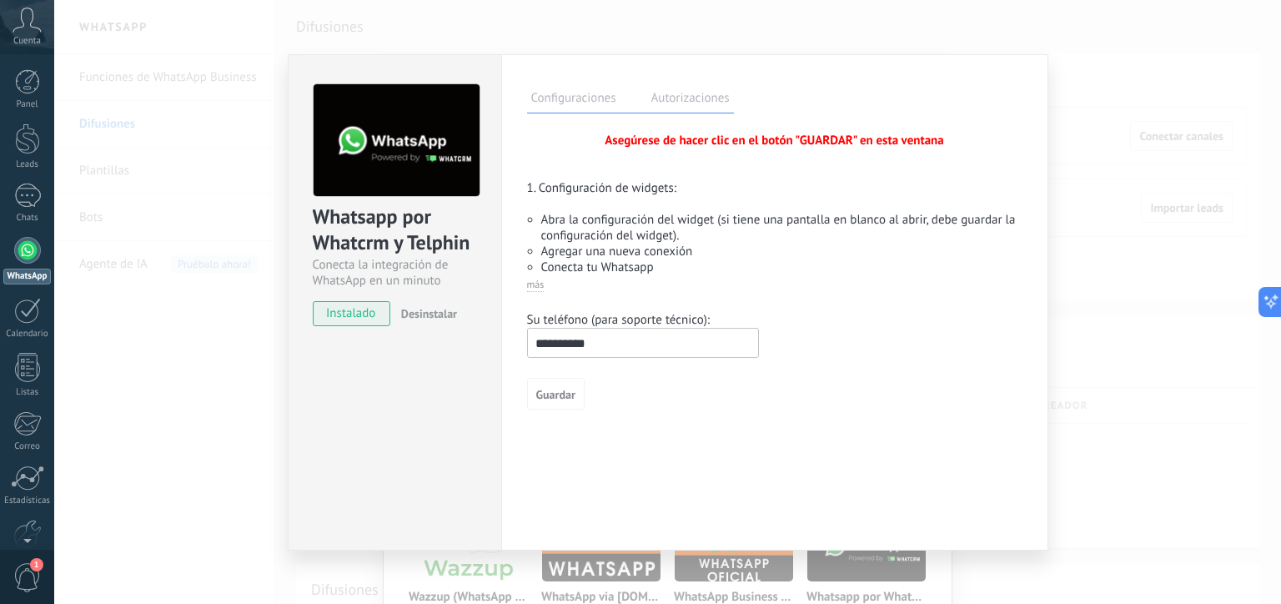
click at [683, 94] on label "Autorizaciones" at bounding box center [690, 100] width 87 height 24
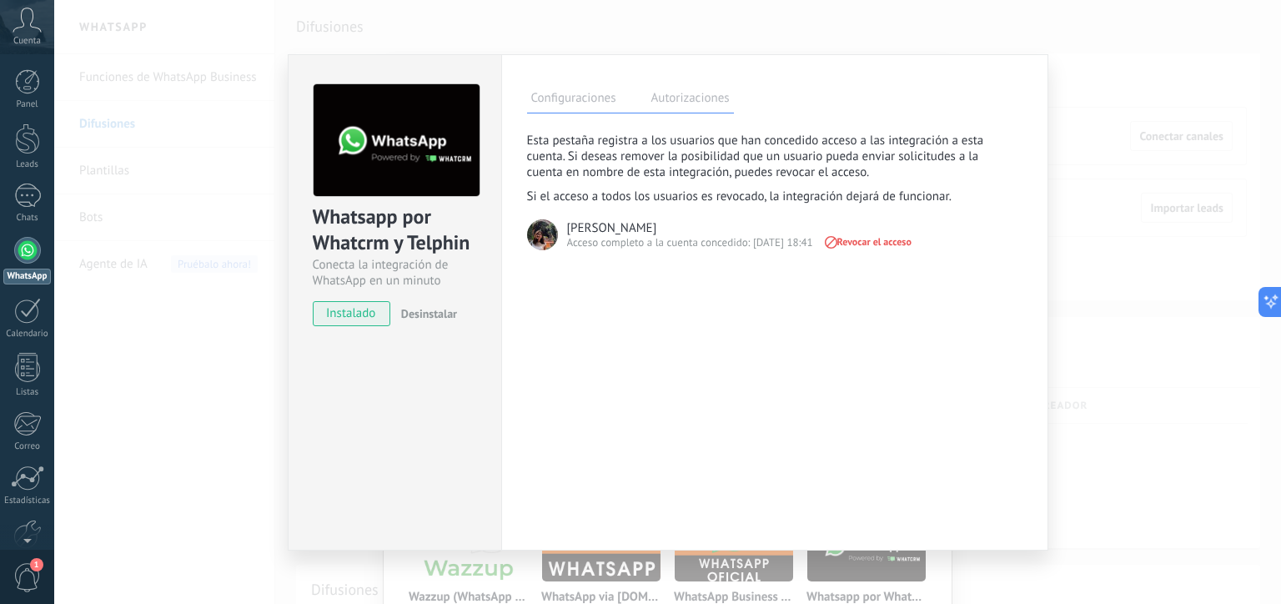
click at [574, 98] on label "Configuraciones" at bounding box center [573, 100] width 93 height 24
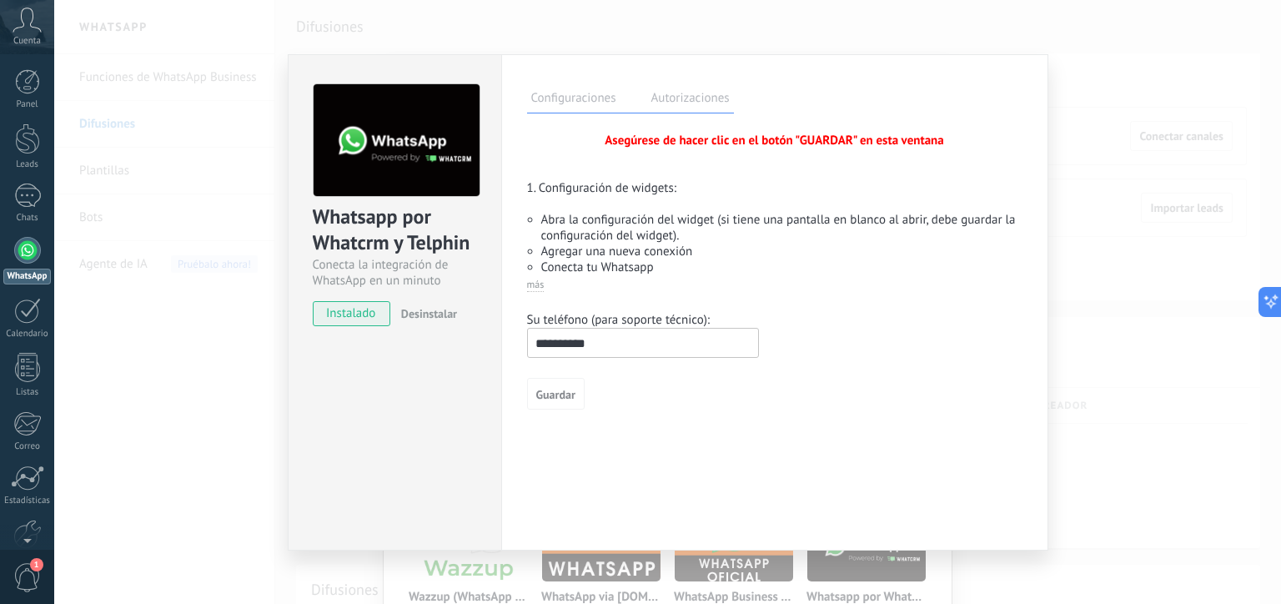
click at [533, 288] on span "más" at bounding box center [536, 284] width 18 height 13
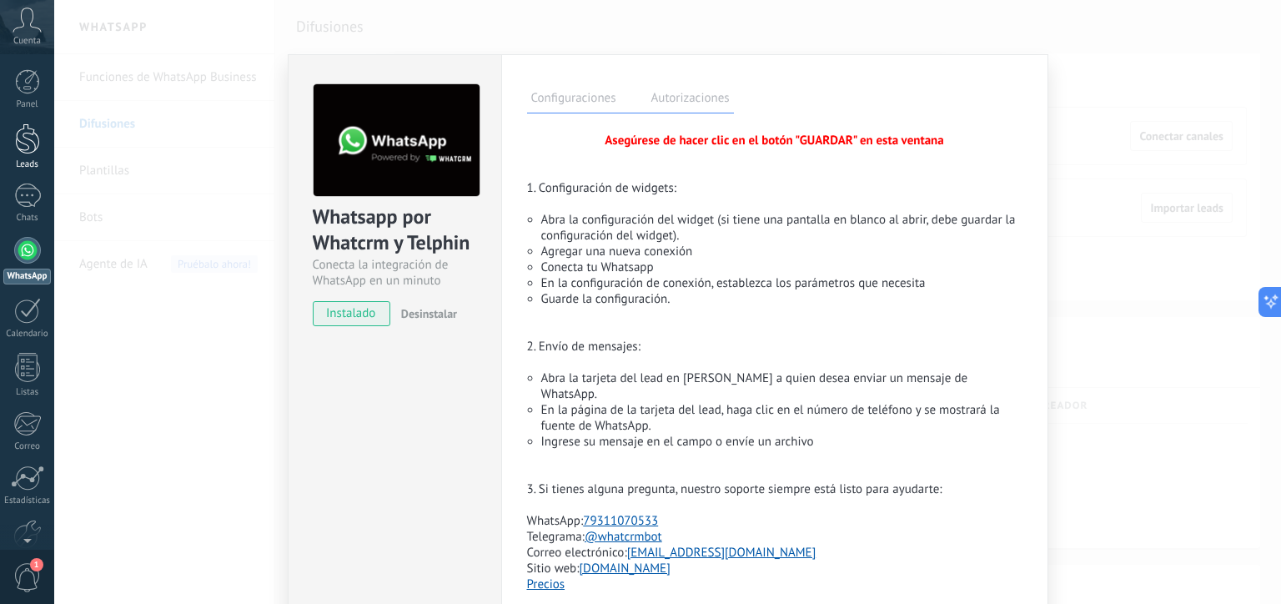
click at [25, 154] on link "Leads" at bounding box center [27, 146] width 54 height 47
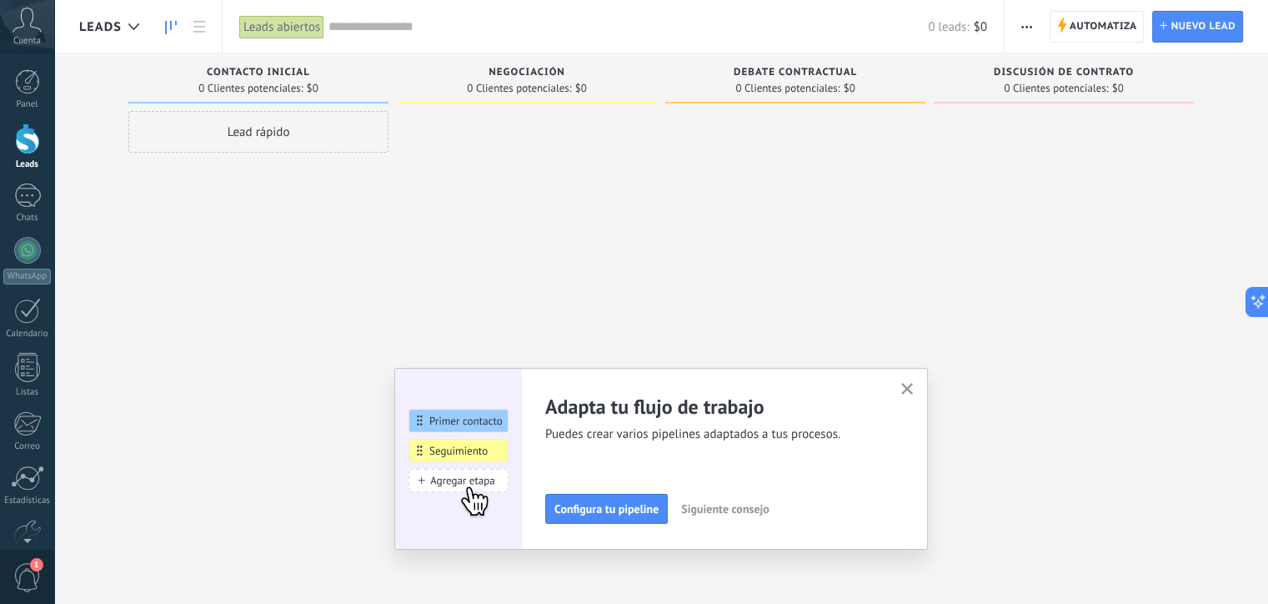
click at [263, 135] on div "Lead rápido" at bounding box center [258, 132] width 260 height 42
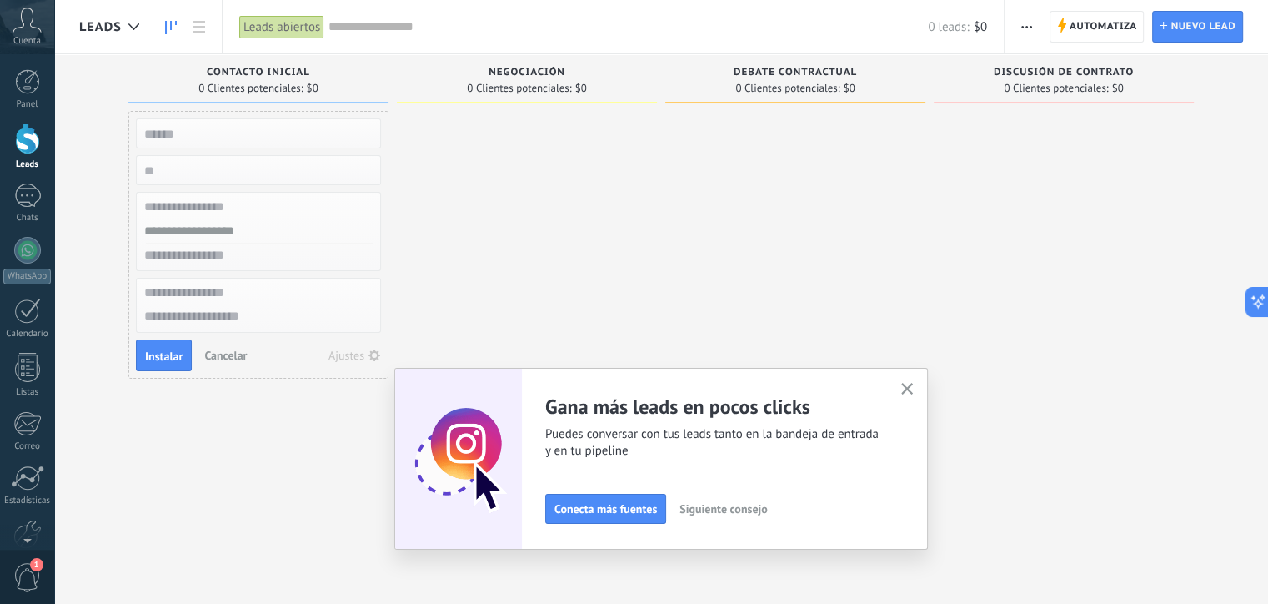
click at [464, 325] on div at bounding box center [527, 304] width 260 height 386
click at [19, 393] on div "Listas" at bounding box center [27, 392] width 48 height 11
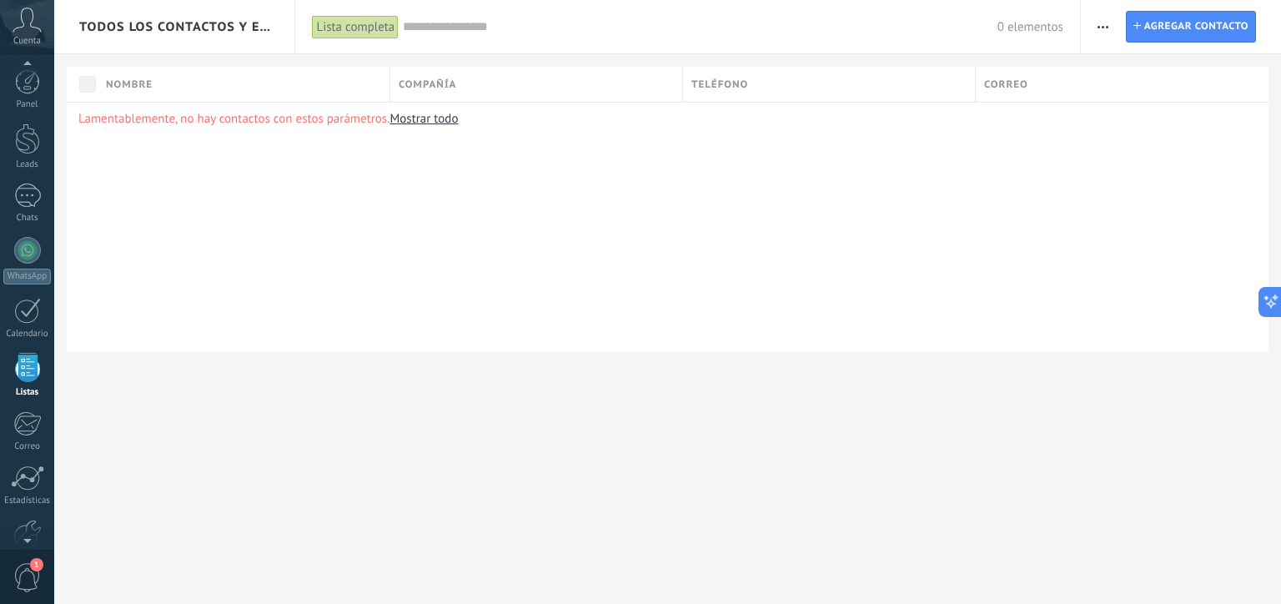
scroll to position [43, 0]
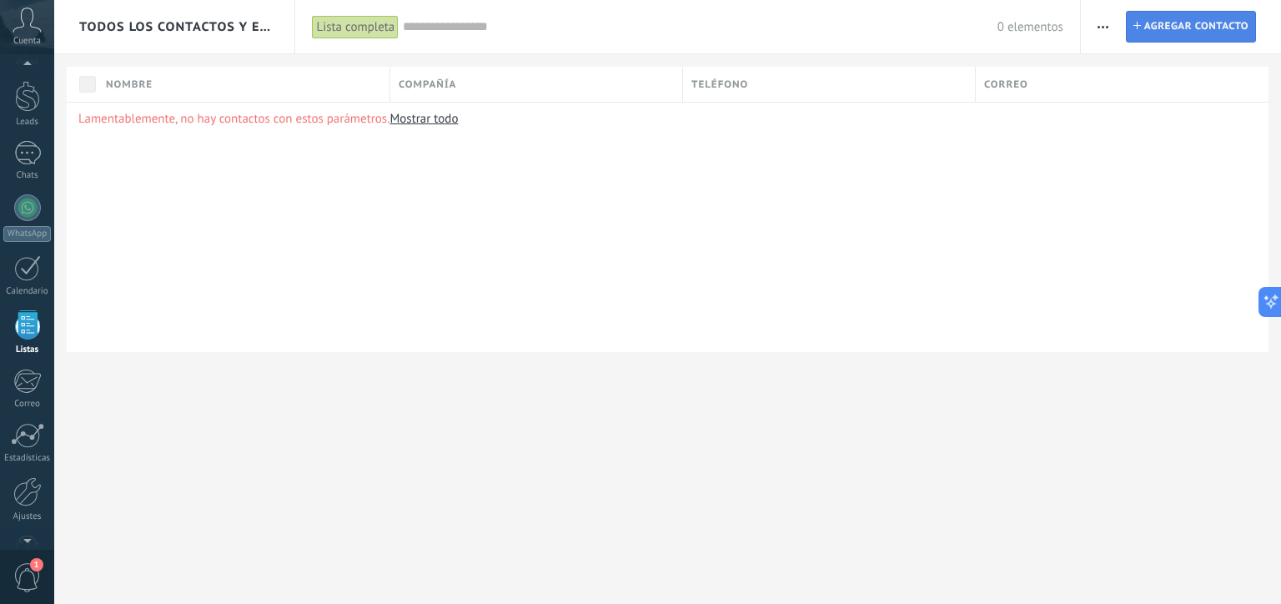
click at [1153, 29] on span "Agregar contacto" at bounding box center [1196, 27] width 104 height 30
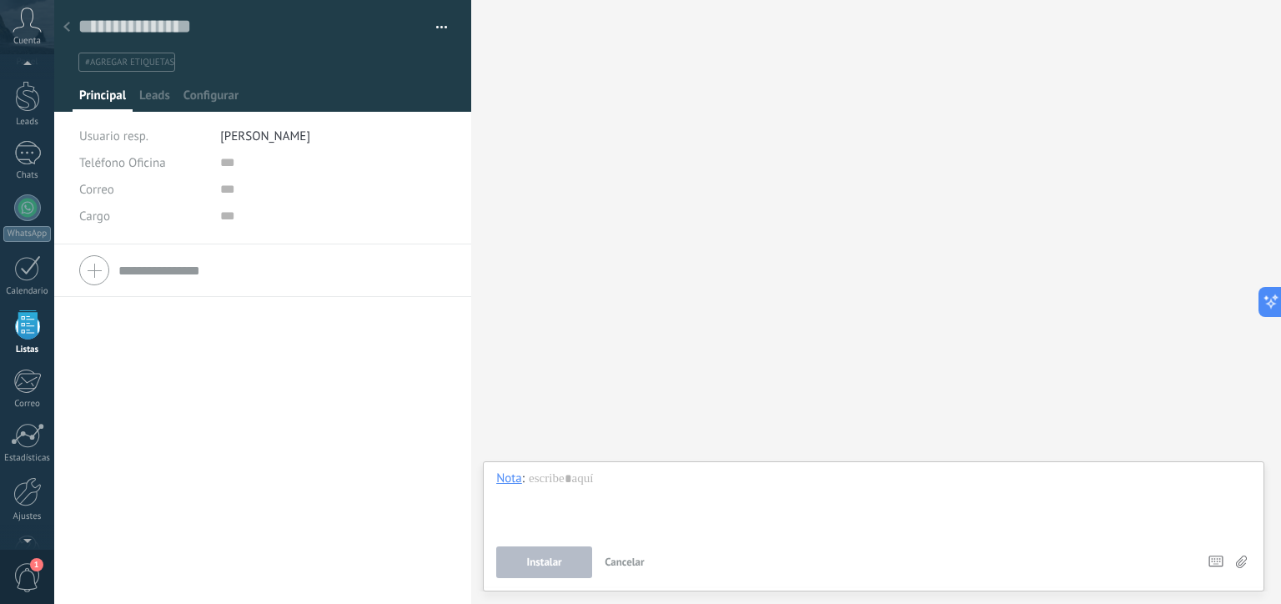
click at [557, 63] on div "Buscar Carga más Participantes:" at bounding box center [876, 302] width 810 height 604
